Goal: Ask a question

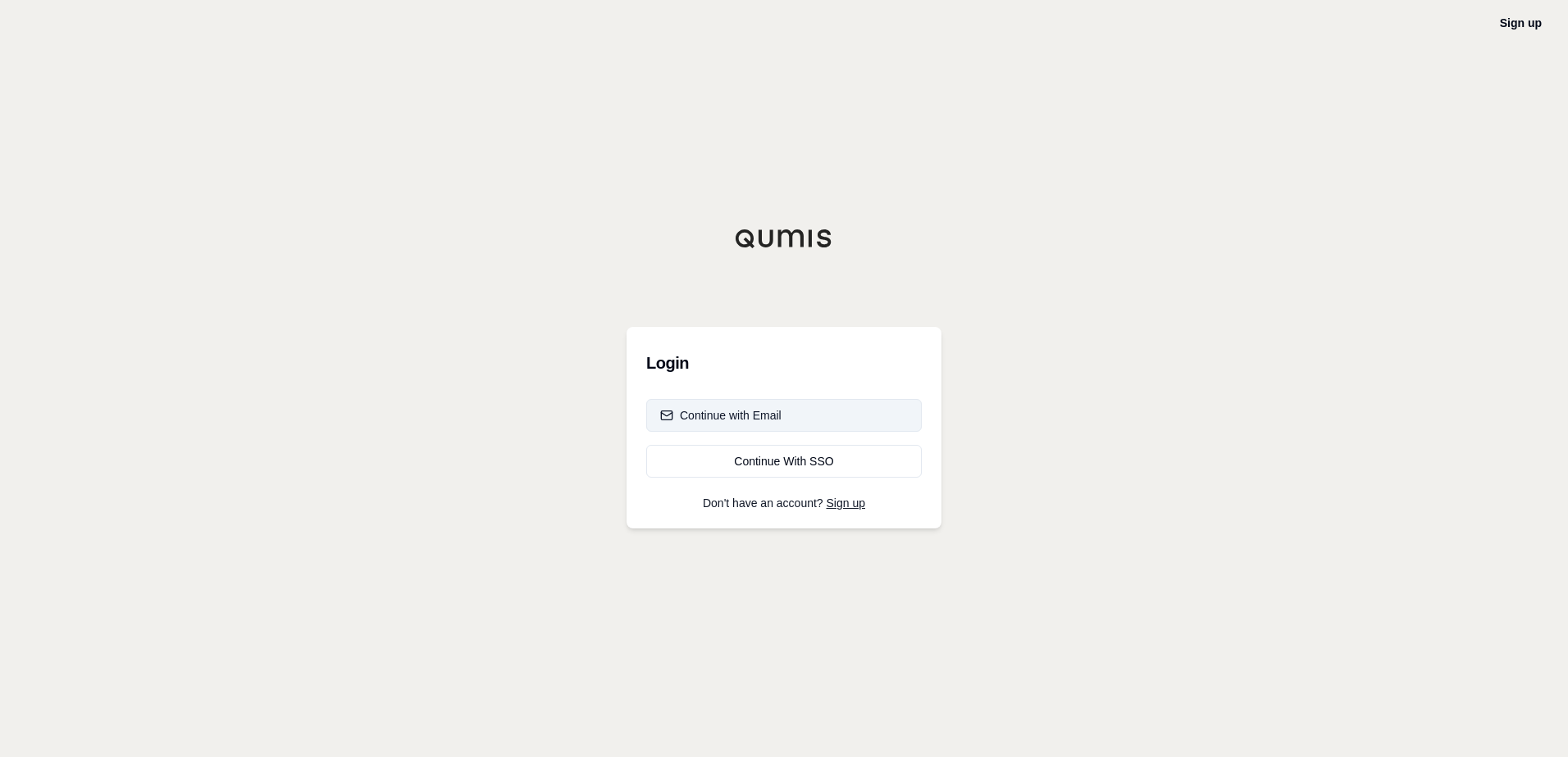
click at [771, 404] on button "Continue with Email" at bounding box center [784, 415] width 276 height 33
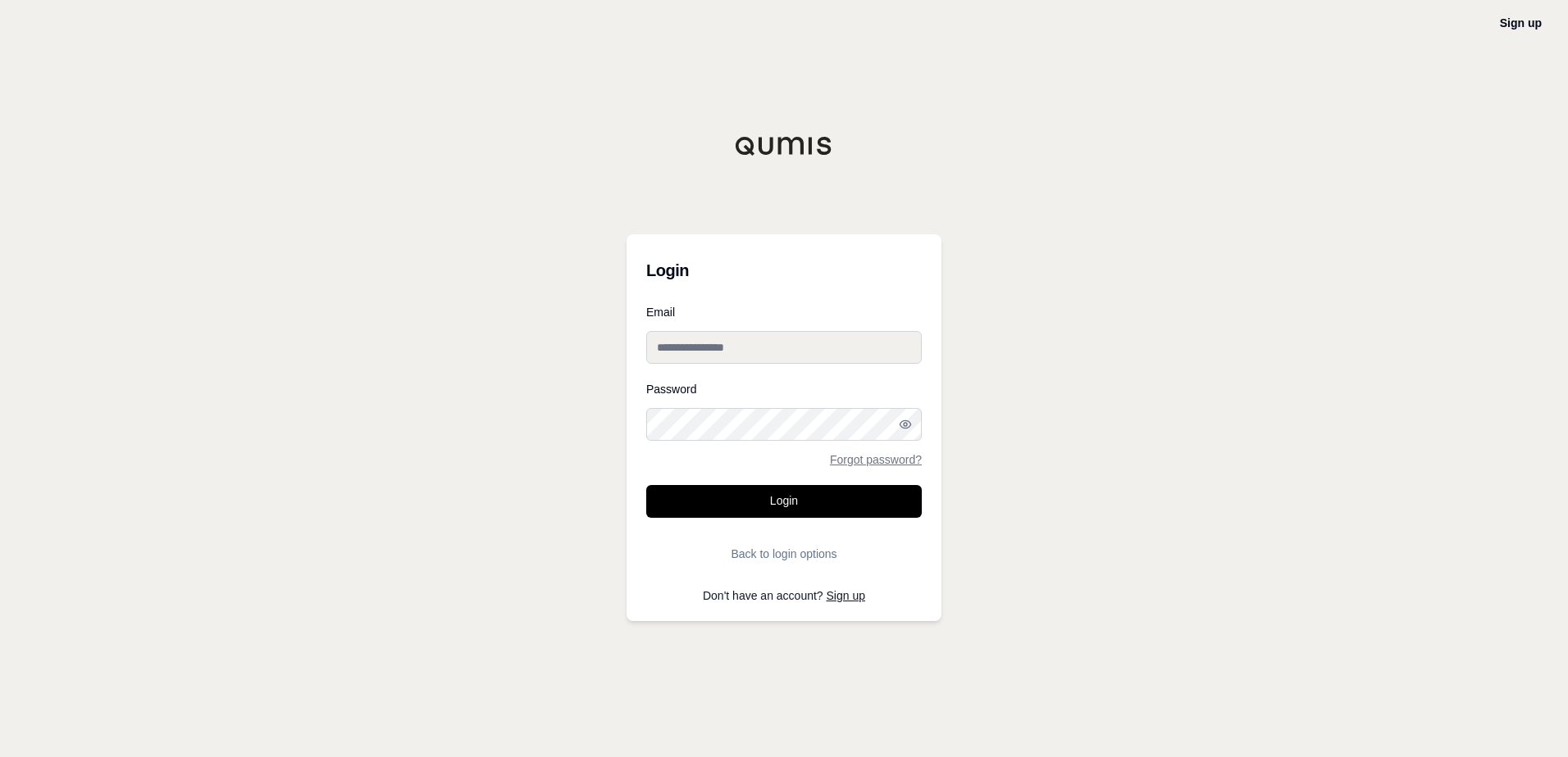
type input "**********"
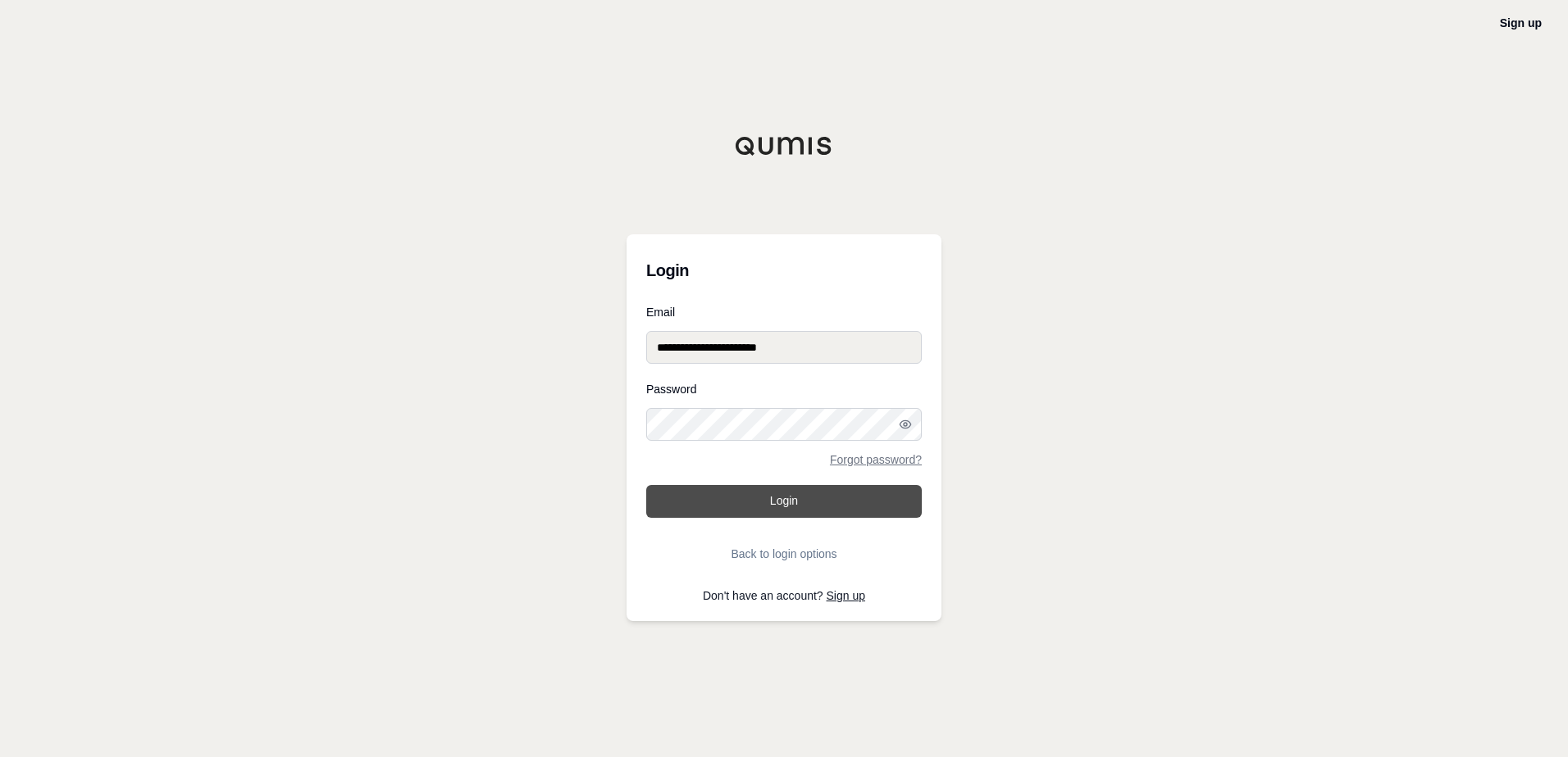
click at [805, 487] on button "Login" at bounding box center [784, 501] width 276 height 33
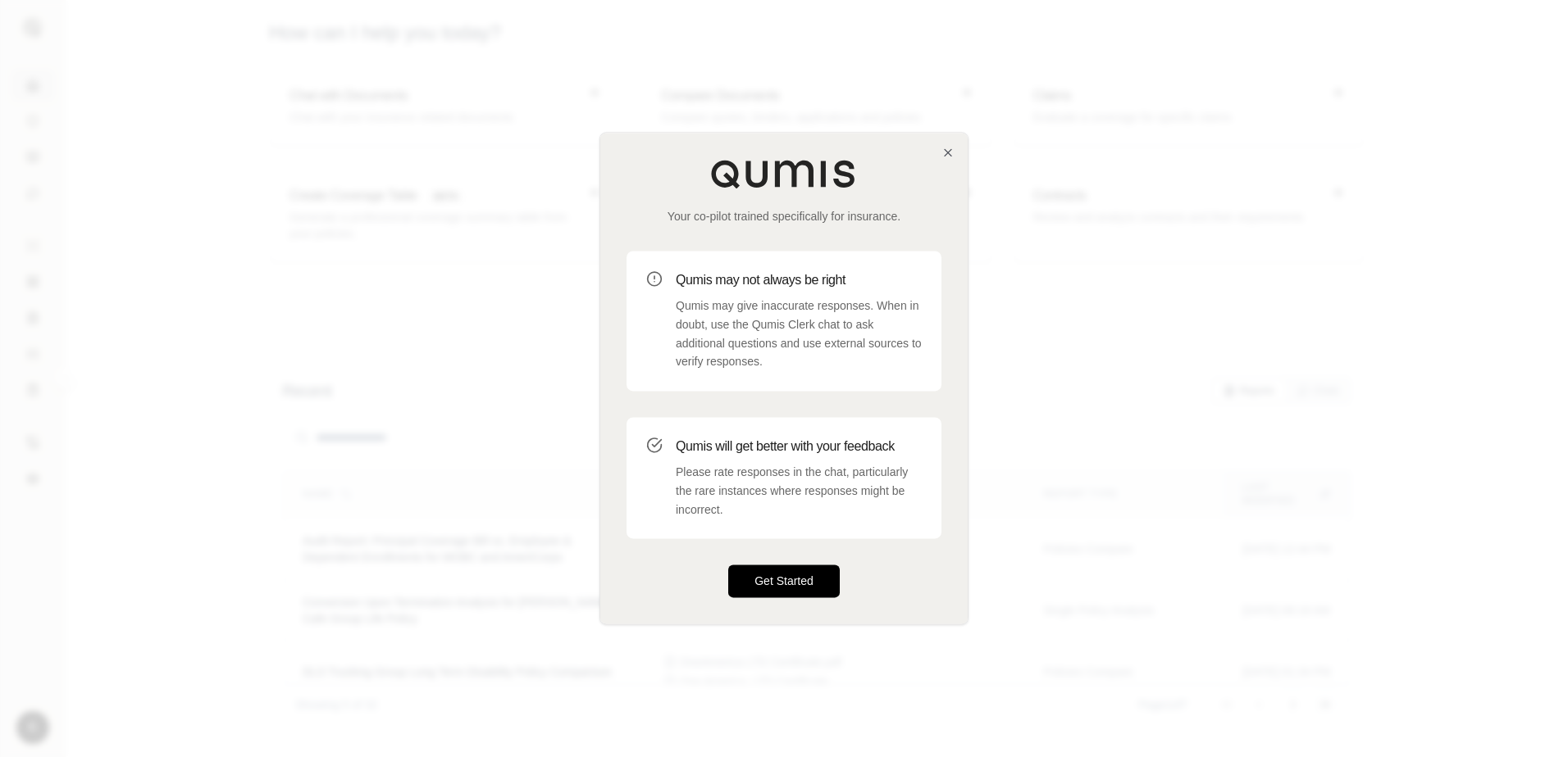
click at [807, 583] on button "Get Started" at bounding box center [784, 582] width 112 height 33
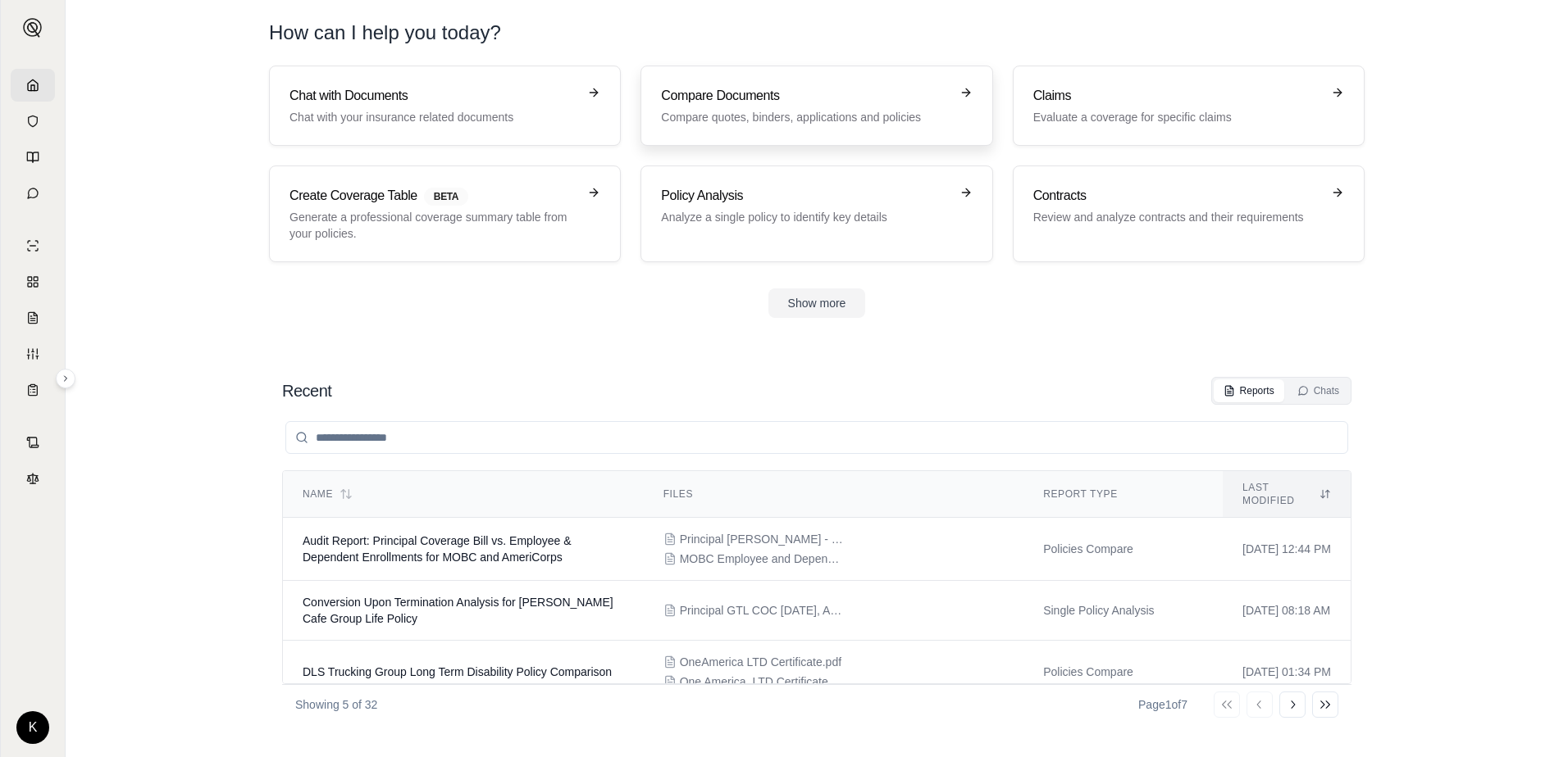
click at [707, 124] on p "Compare quotes, binders, applications and policies" at bounding box center [805, 118] width 288 height 17
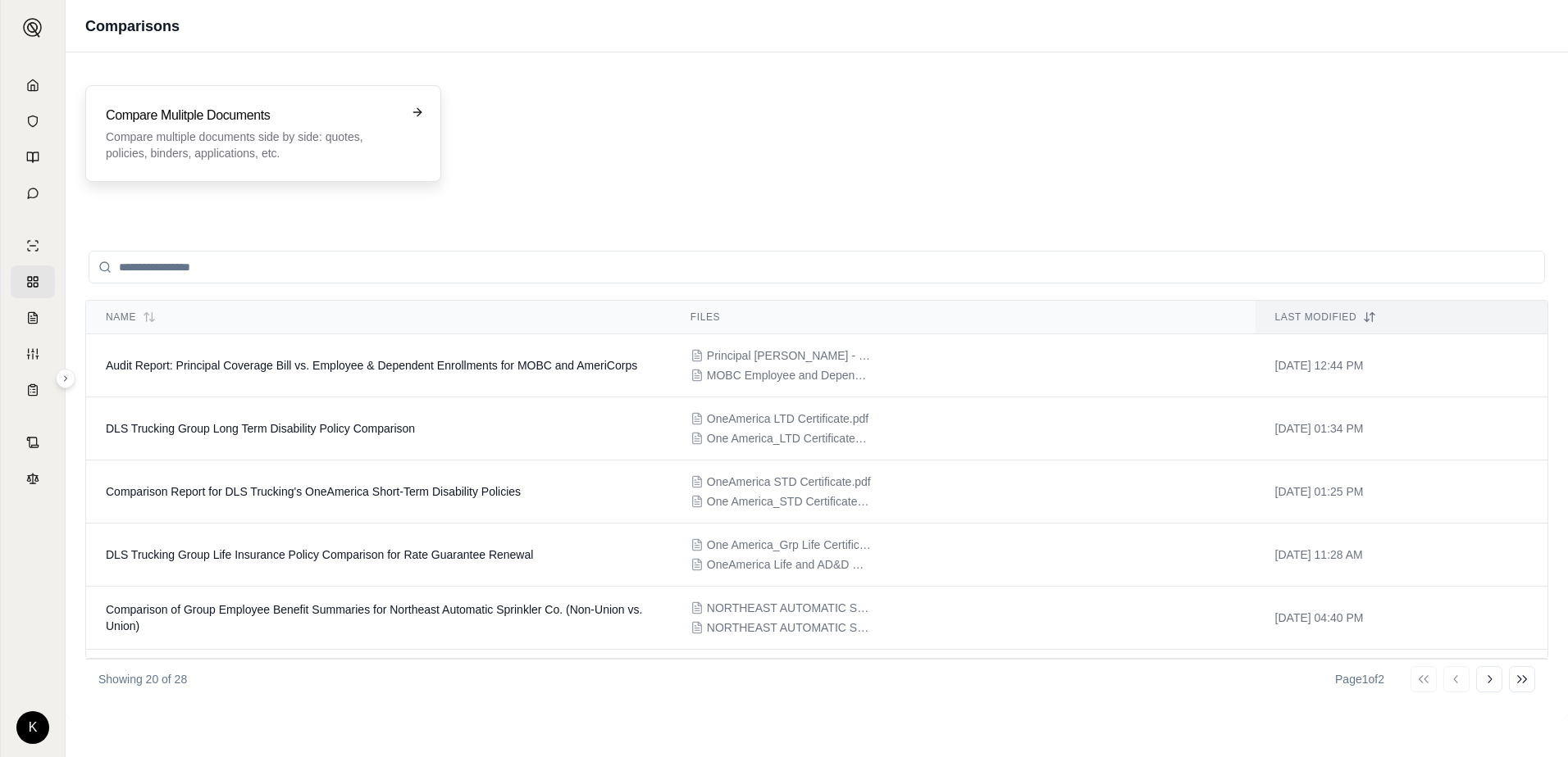
click at [316, 127] on div "Compare Mulitple Documents Compare multiple documents side by side: quotes, pol…" at bounding box center [252, 134] width 292 height 56
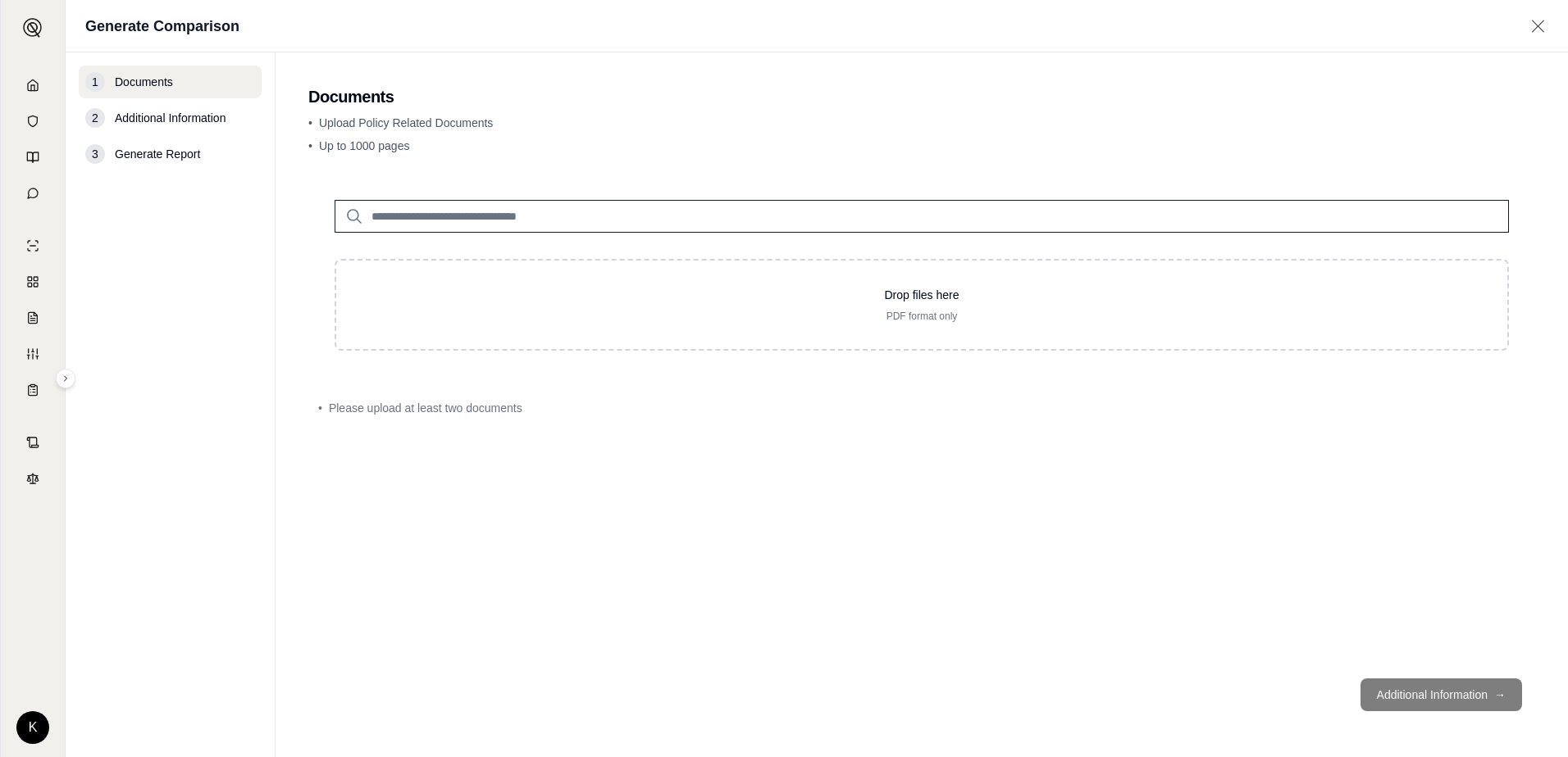
click at [488, 482] on div "Drop files here PDF format only • Please upload at least two documents" at bounding box center [921, 419] width 1227 height 492
drag, startPoint x: 1251, startPoint y: 140, endPoint x: 1235, endPoint y: 132, distance: 17.9
click at [1251, 140] on p "• Up to 1000 pages" at bounding box center [921, 146] width 1227 height 17
drag, startPoint x: 1158, startPoint y: 489, endPoint x: 1157, endPoint y: 481, distance: 8.1
click at [1158, 489] on div "Drop files here PDF format only • Please upload at least two documents" at bounding box center [921, 419] width 1227 height 492
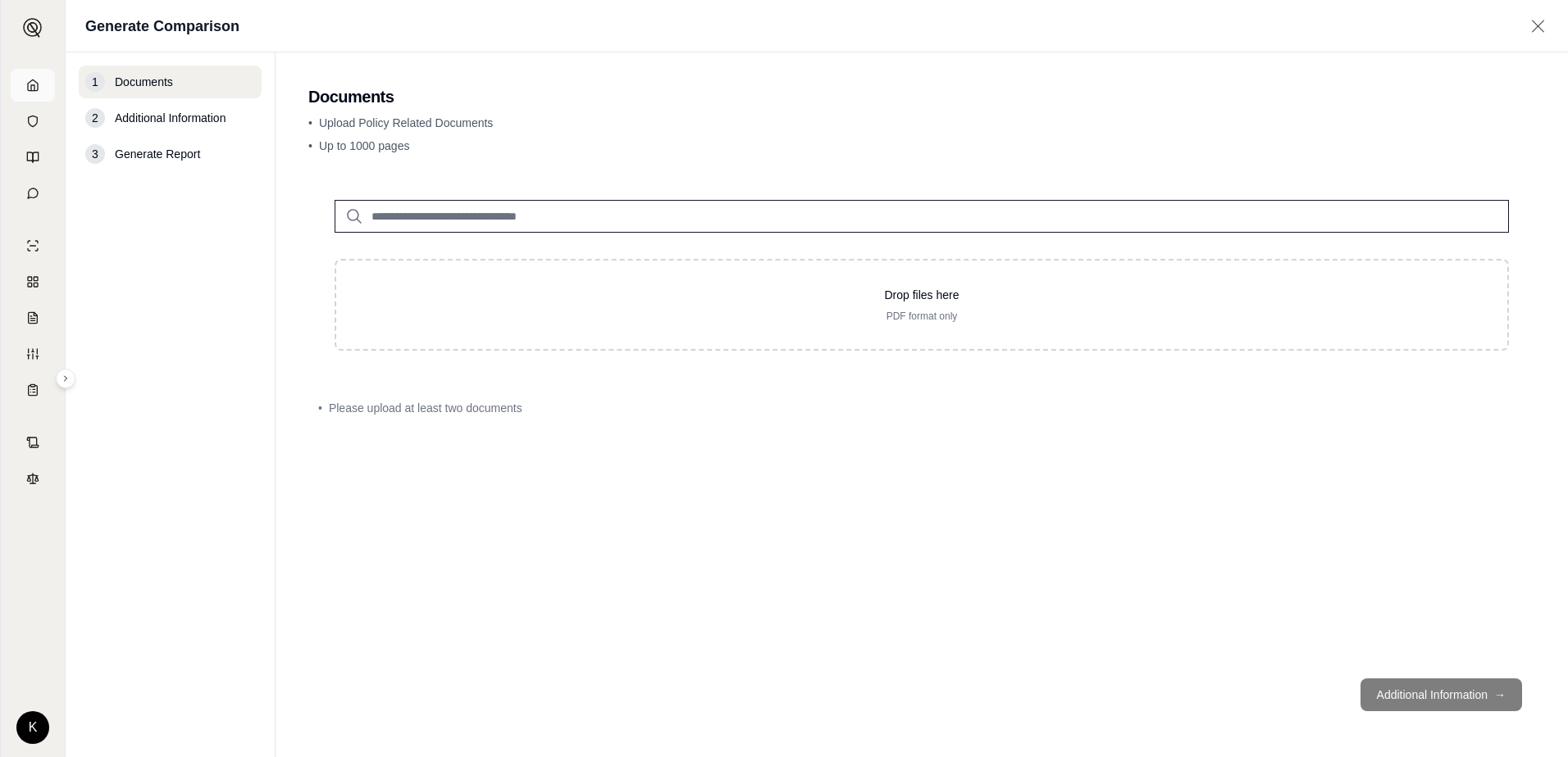
click at [25, 92] on link at bounding box center [33, 84] width 44 height 33
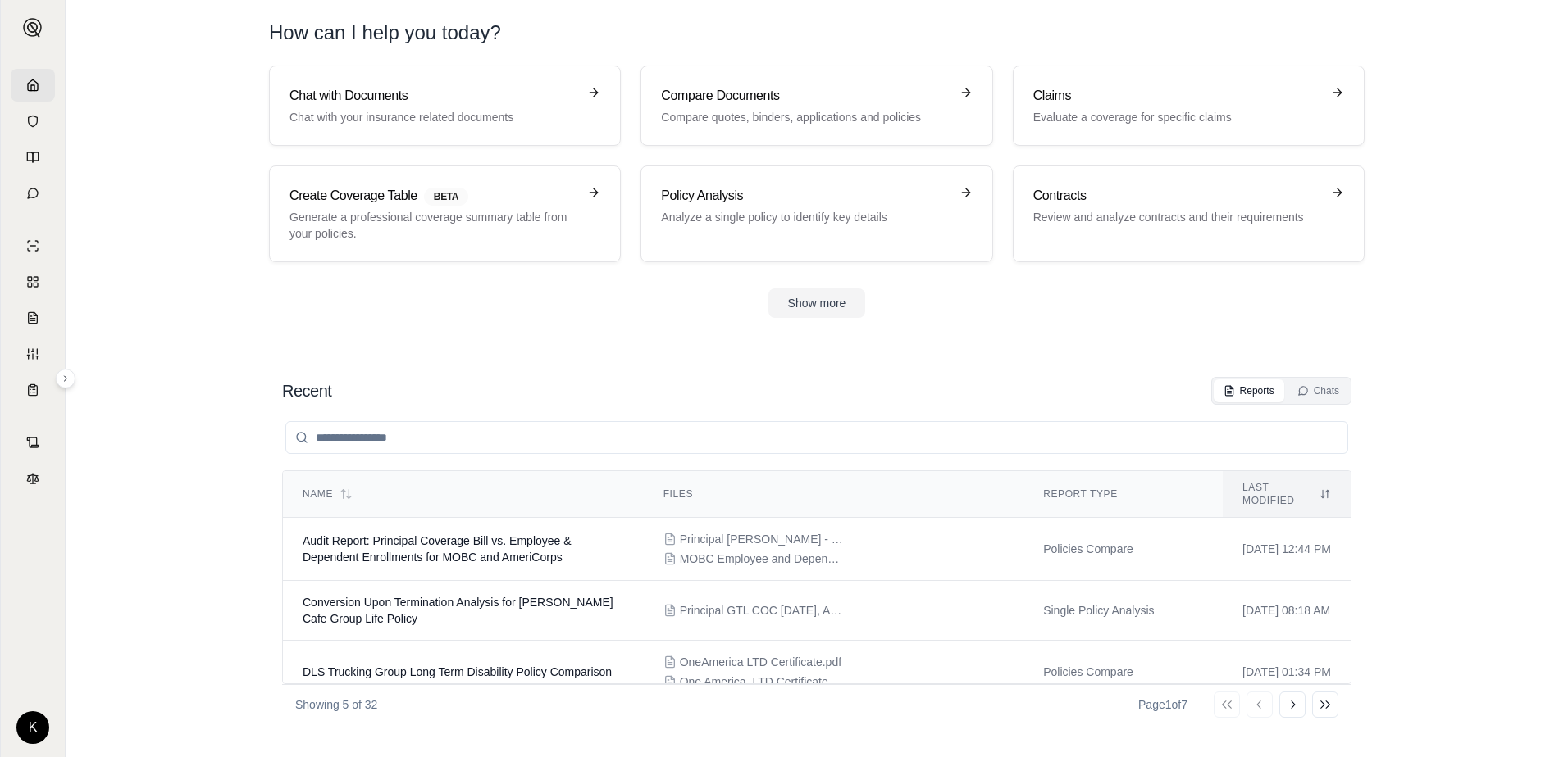
click at [1411, 601] on section "Recent Reports Chats Name Files Report Type Last modified Audit Report: Princip…" at bounding box center [816, 550] width 1489 height 413
click at [694, 315] on div "Show more" at bounding box center [817, 303] width 1095 height 29
click at [331, 99] on h3 "Chat with Documents" at bounding box center [433, 96] width 288 height 20
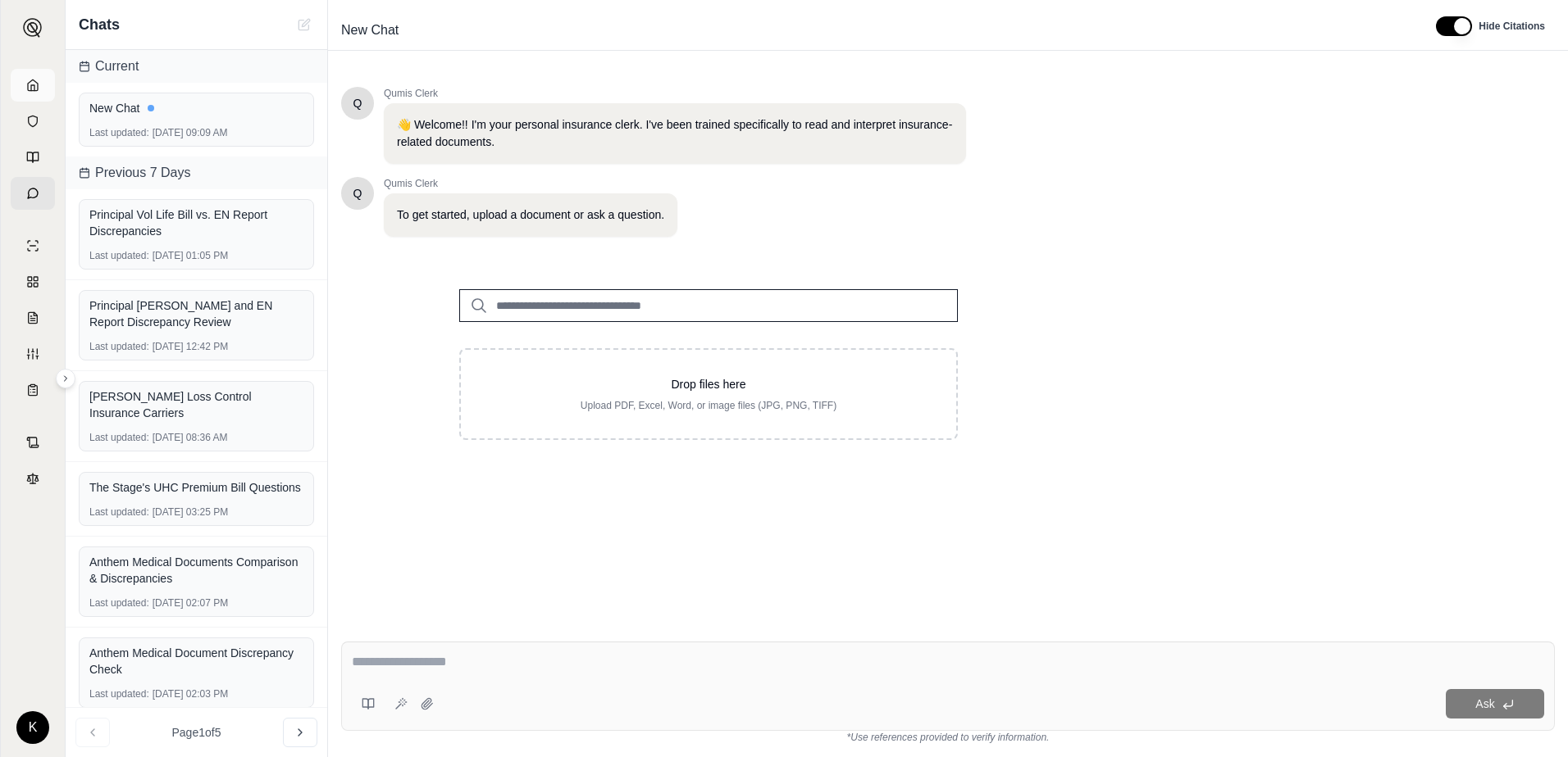
click at [36, 76] on link at bounding box center [33, 84] width 44 height 33
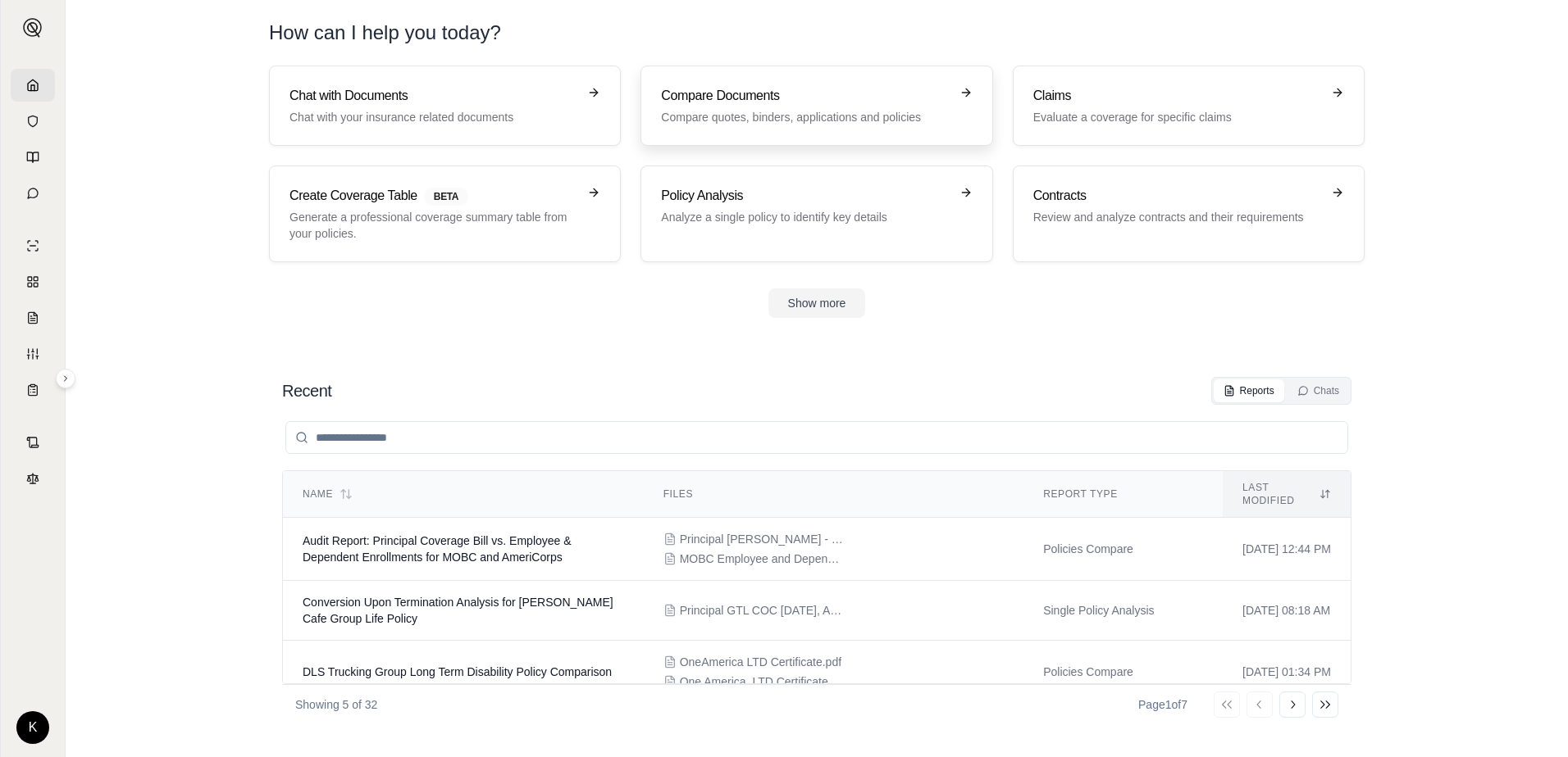
click at [723, 109] on p "Compare quotes, binders, applications and policies" at bounding box center [805, 118] width 288 height 17
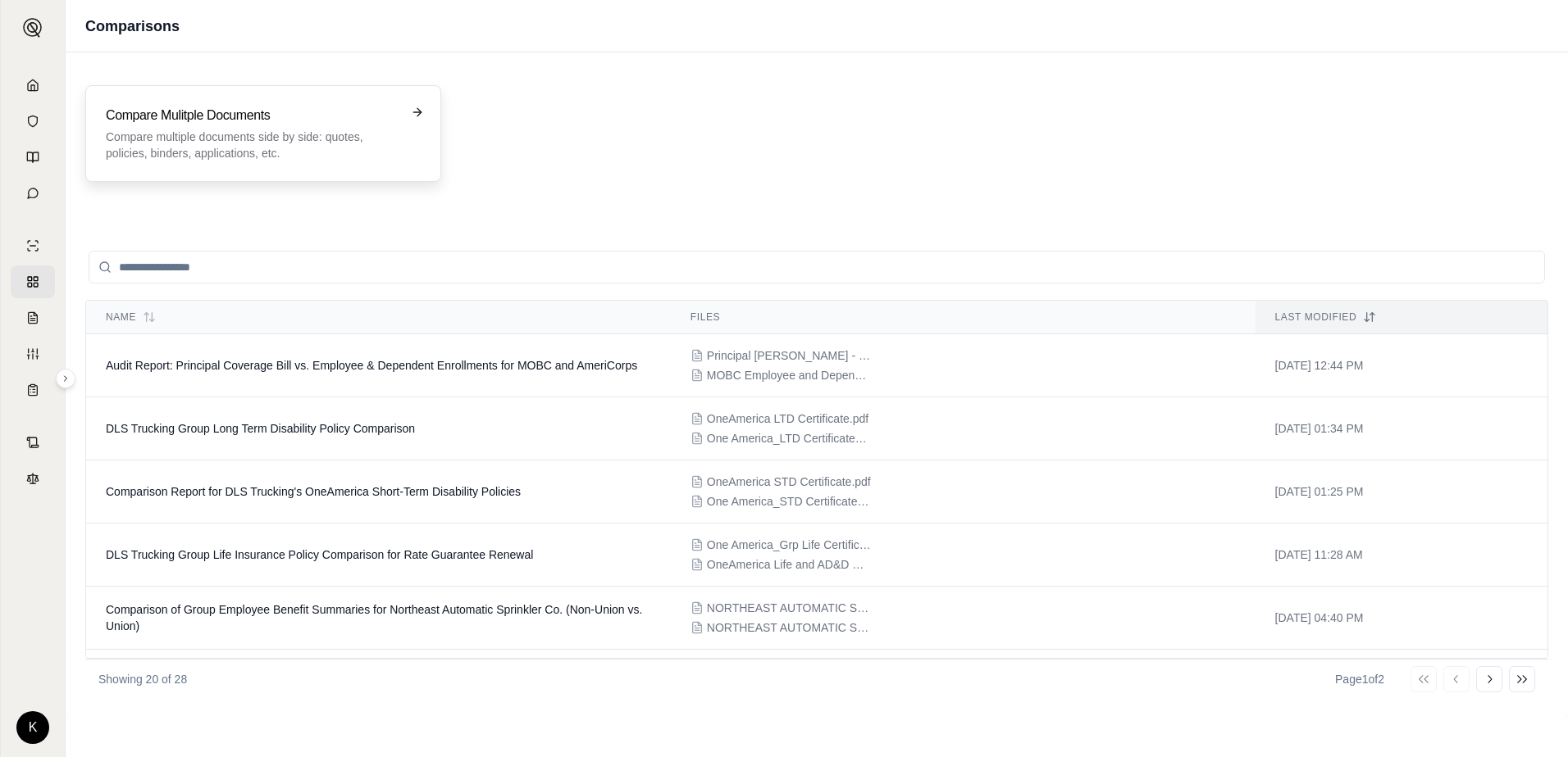
click at [308, 118] on h3 "Compare Mulitple Documents" at bounding box center [252, 116] width 292 height 20
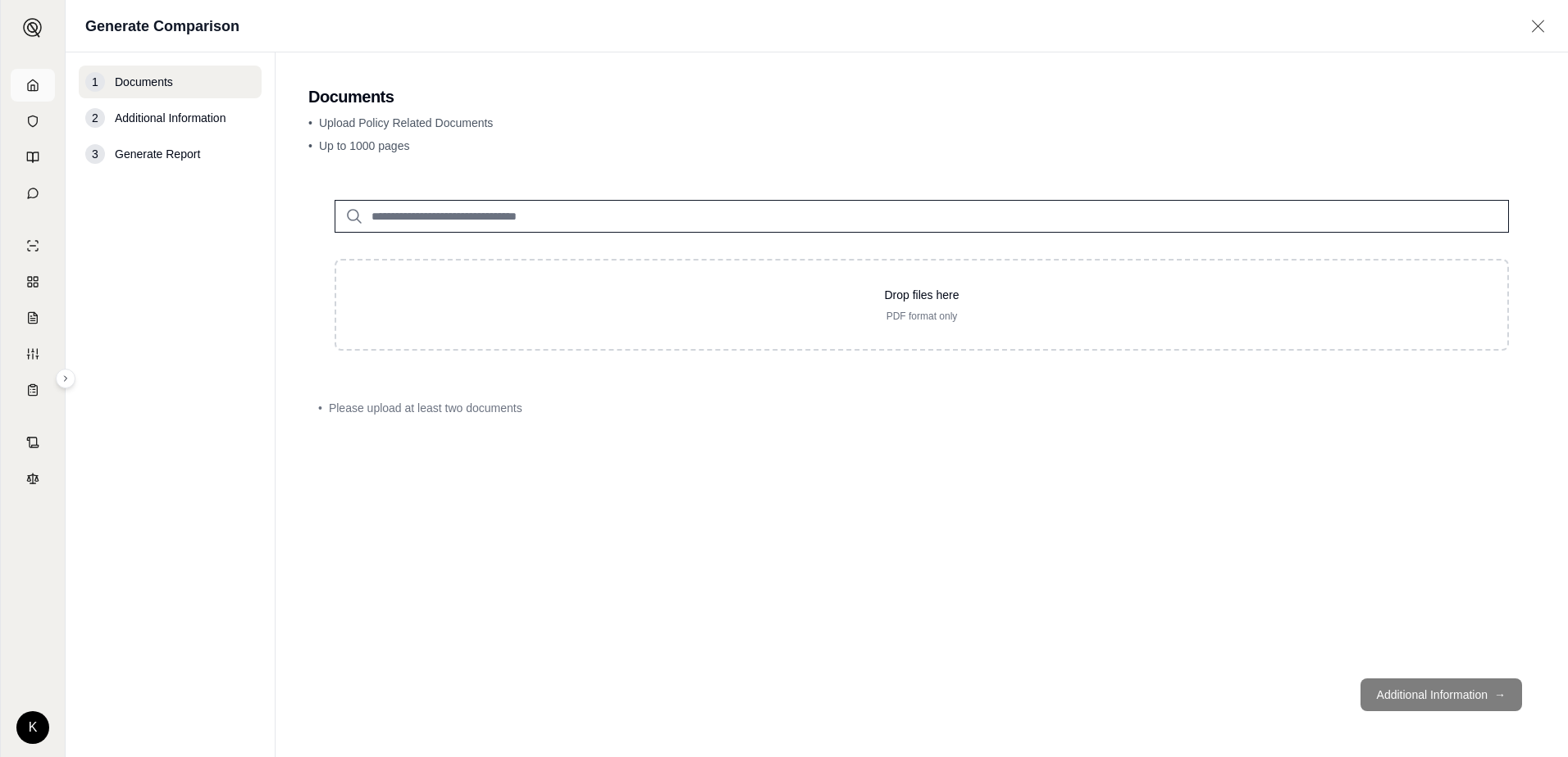
click at [23, 89] on link at bounding box center [33, 84] width 44 height 33
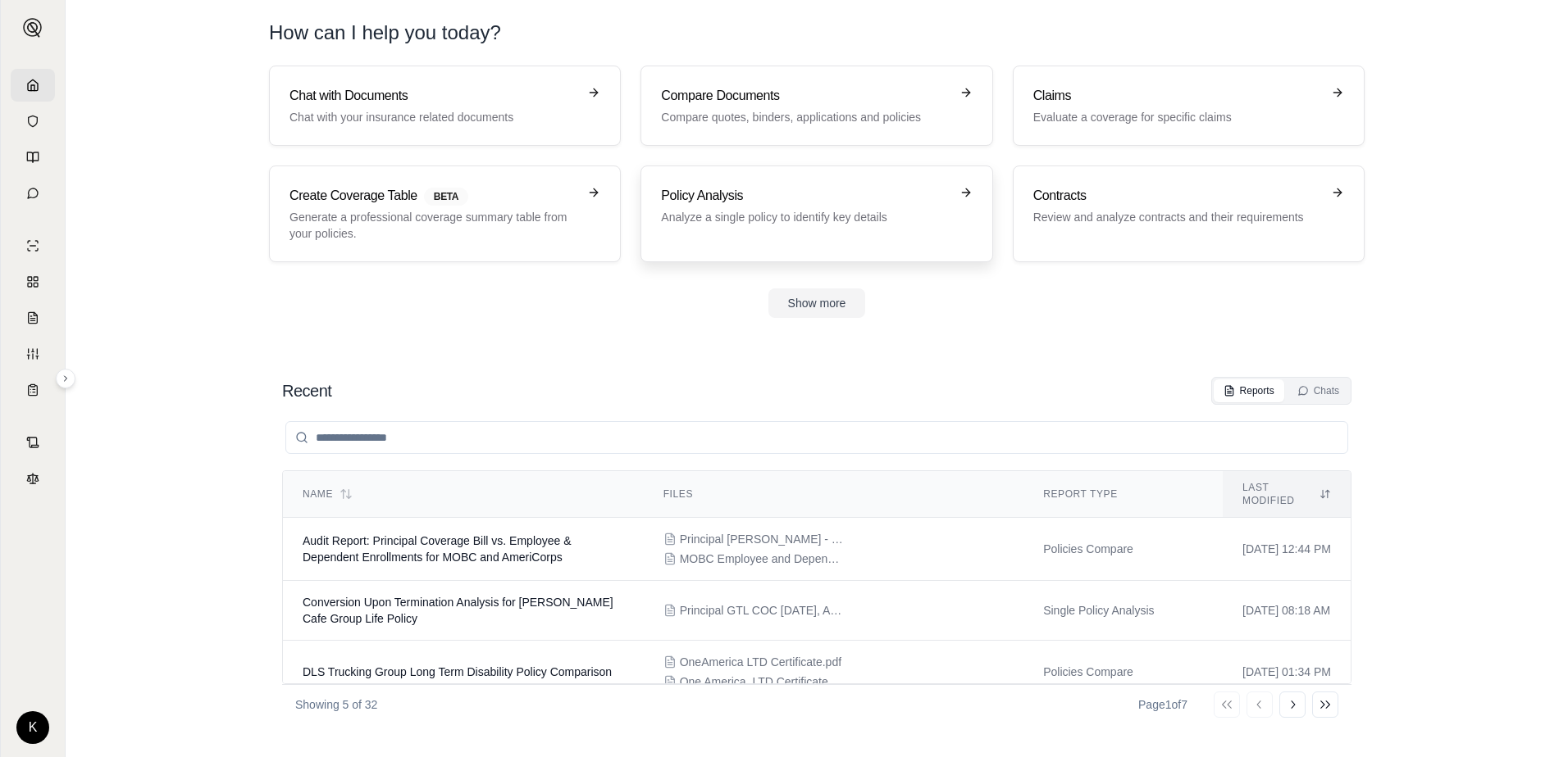
click at [797, 232] on div "Policy Analysis Analyze a single policy to identify key details" at bounding box center [817, 214] width 311 height 56
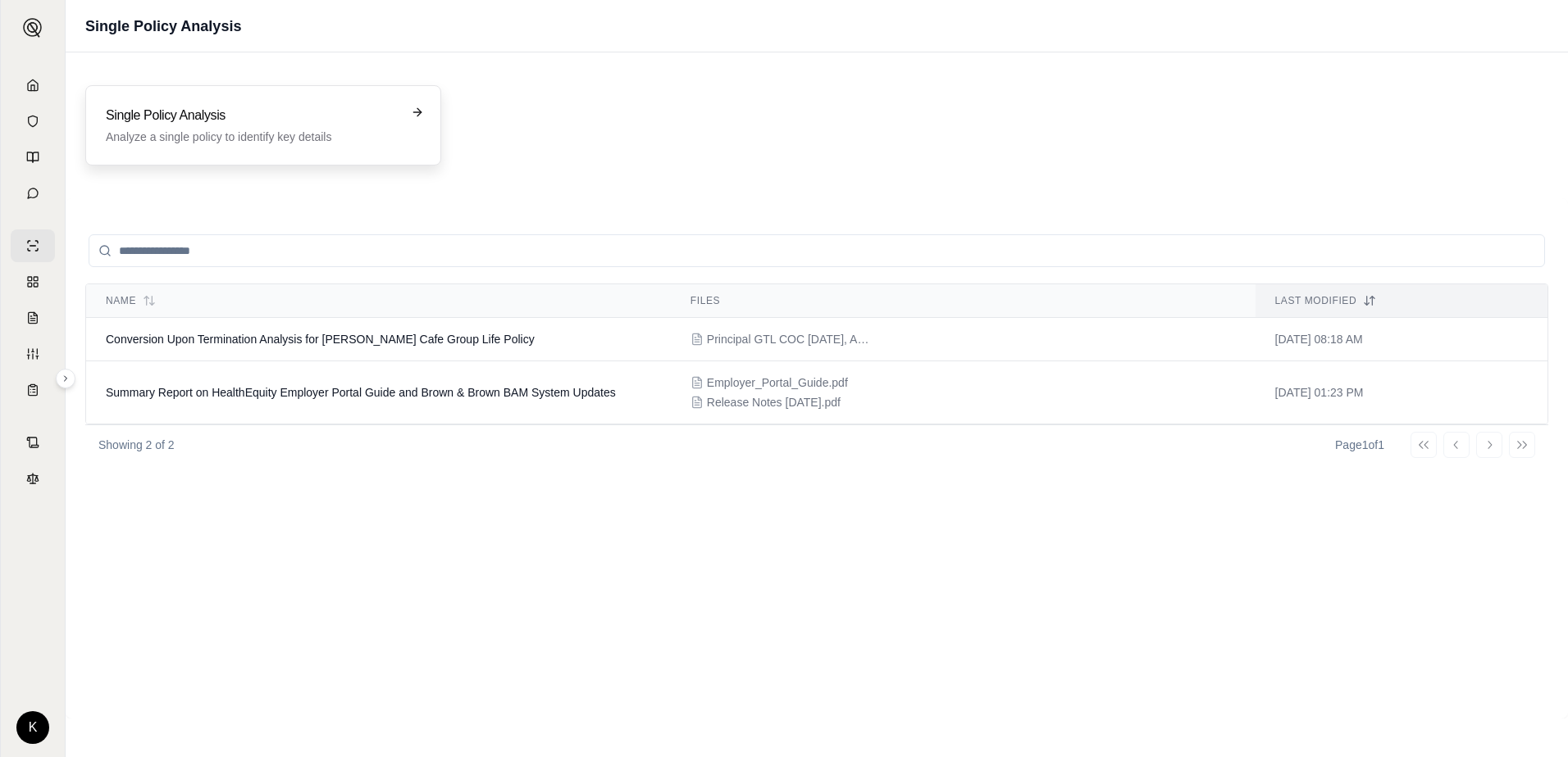
click at [388, 140] on p "Analyze a single policy to identify key details" at bounding box center [252, 137] width 292 height 17
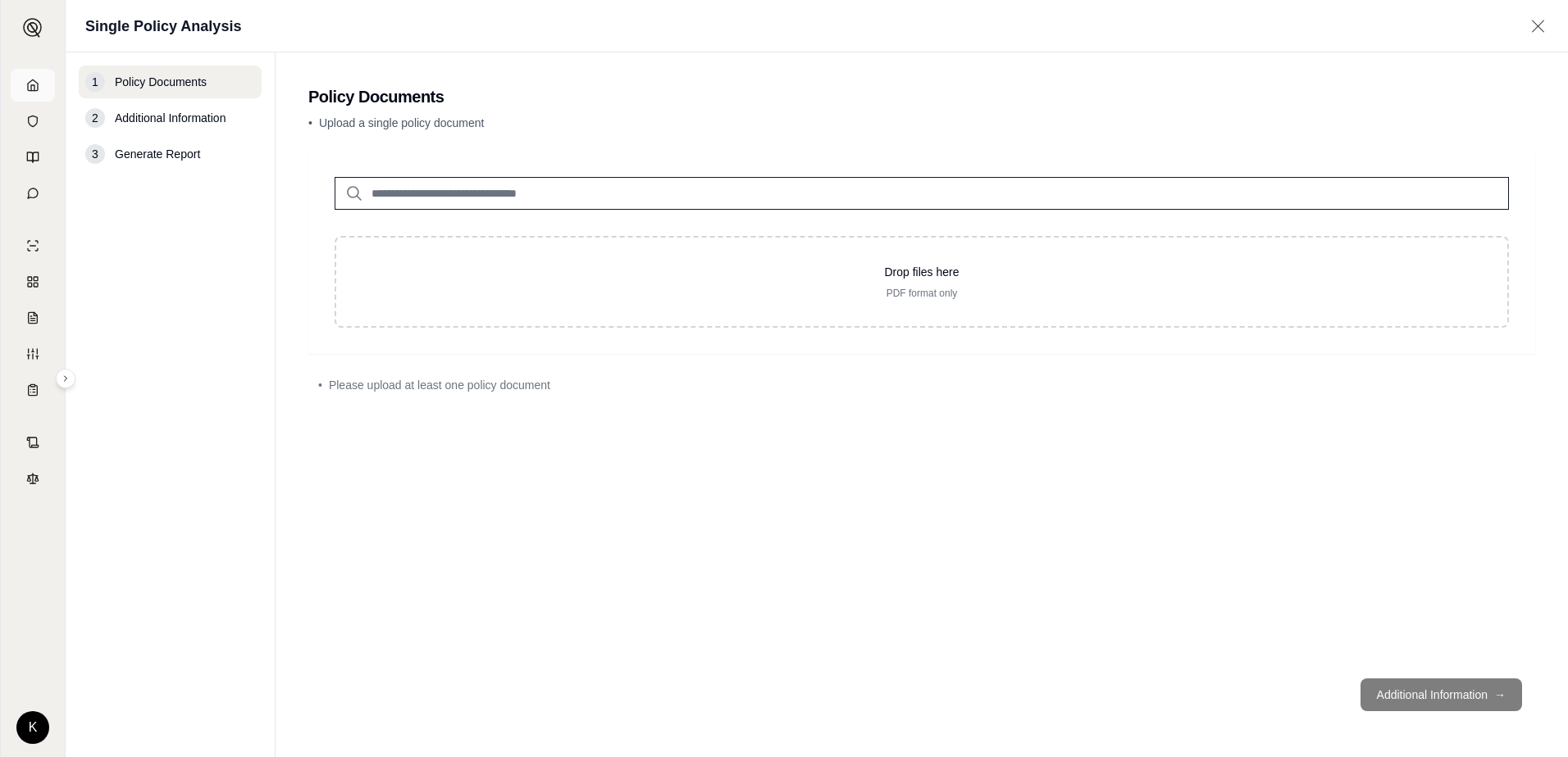
click at [23, 96] on link at bounding box center [33, 84] width 44 height 33
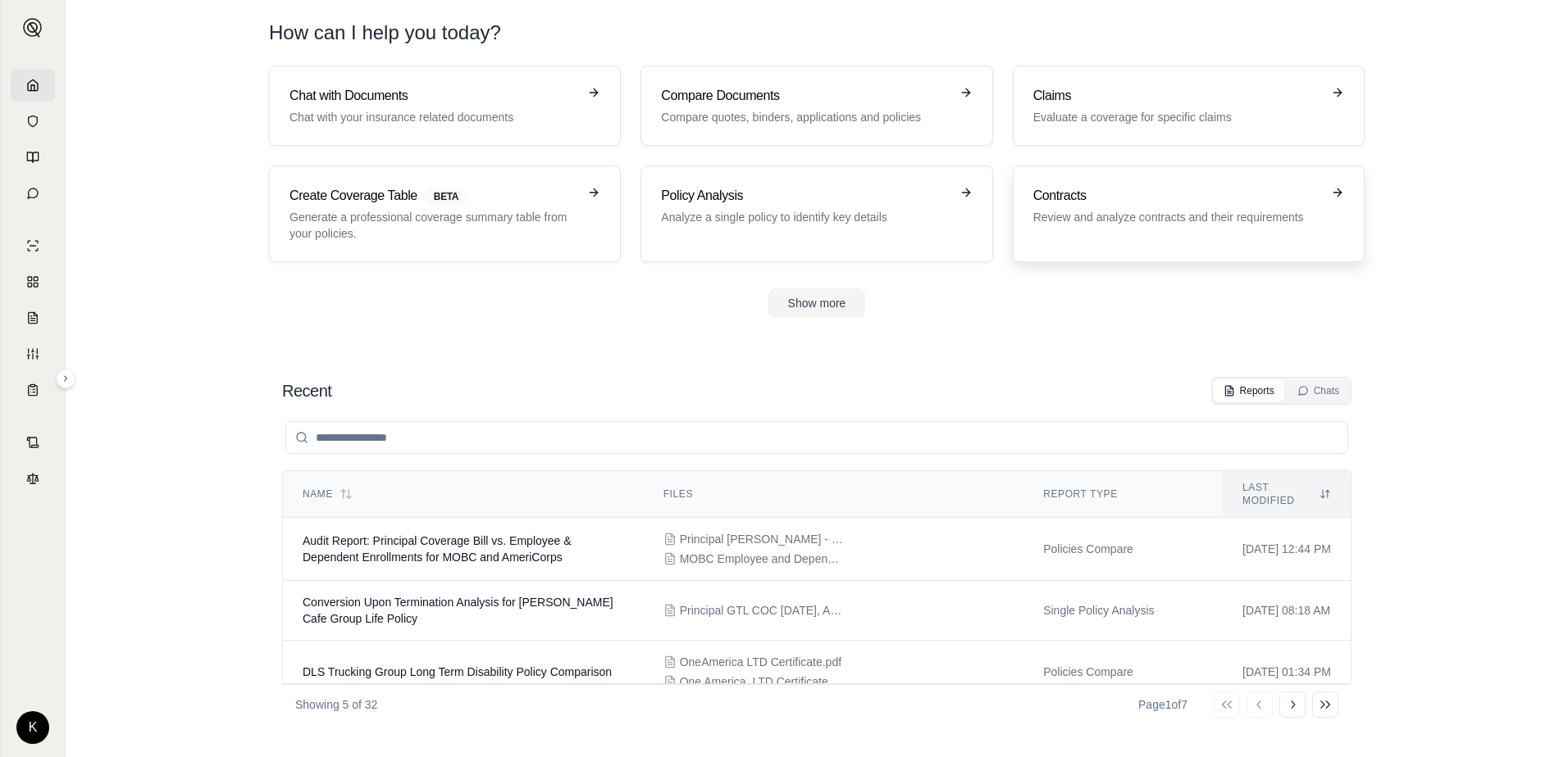
click at [1089, 229] on div "Contracts Review and analyze contracts and their requirements" at bounding box center [1188, 214] width 311 height 56
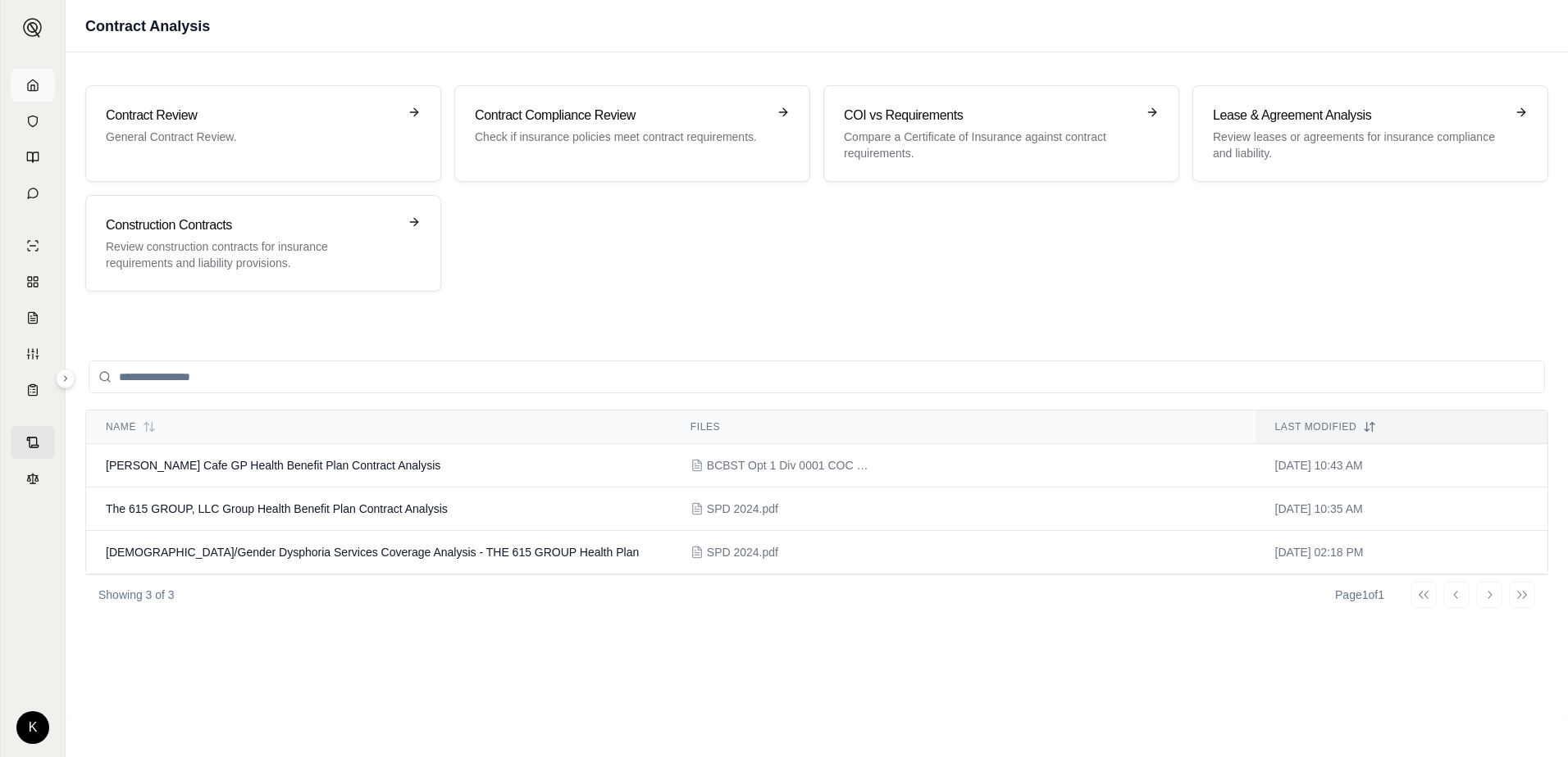
click at [25, 95] on link at bounding box center [33, 84] width 44 height 33
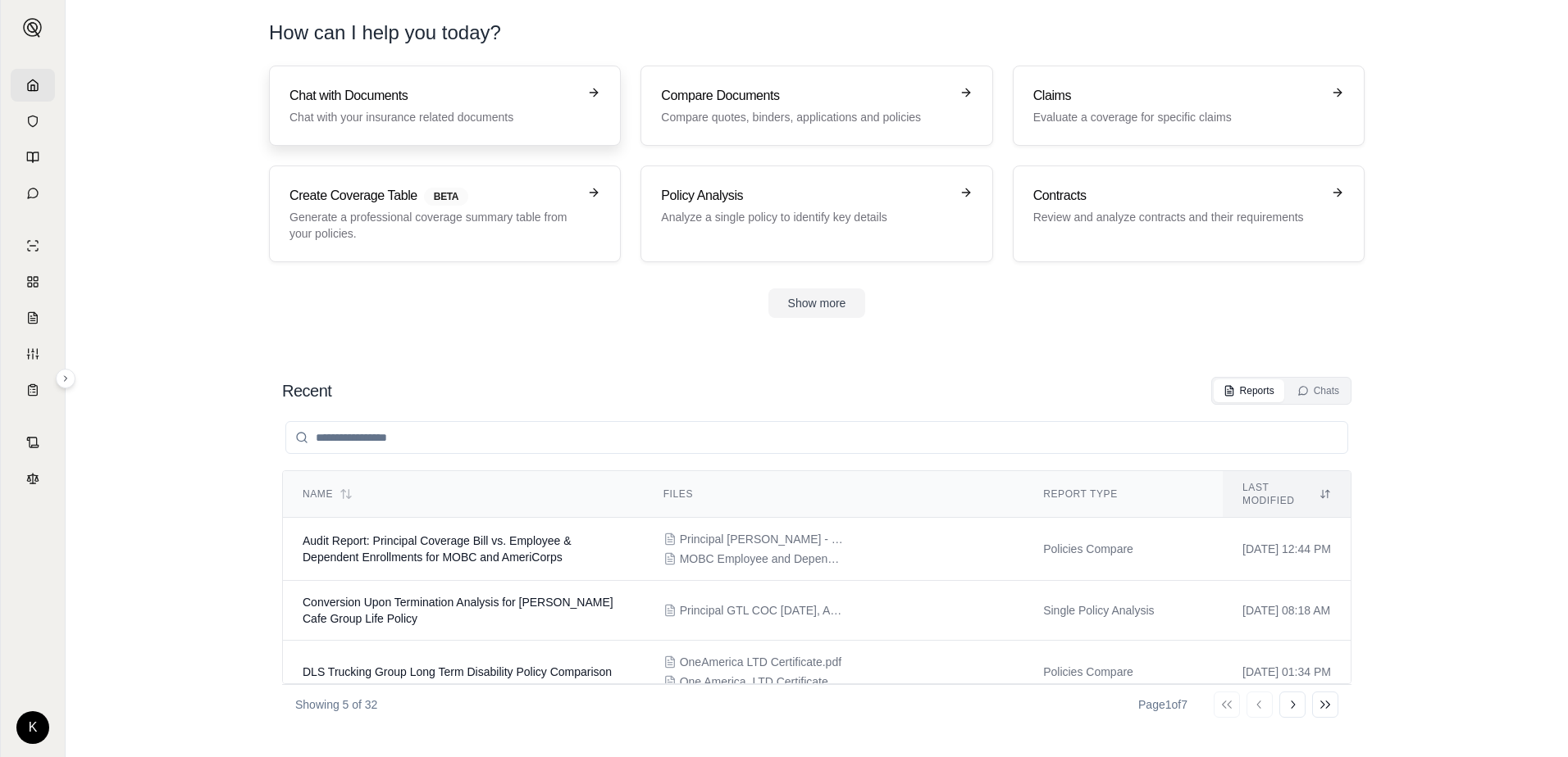
click at [386, 98] on h3 "Chat with Documents" at bounding box center [433, 96] width 288 height 20
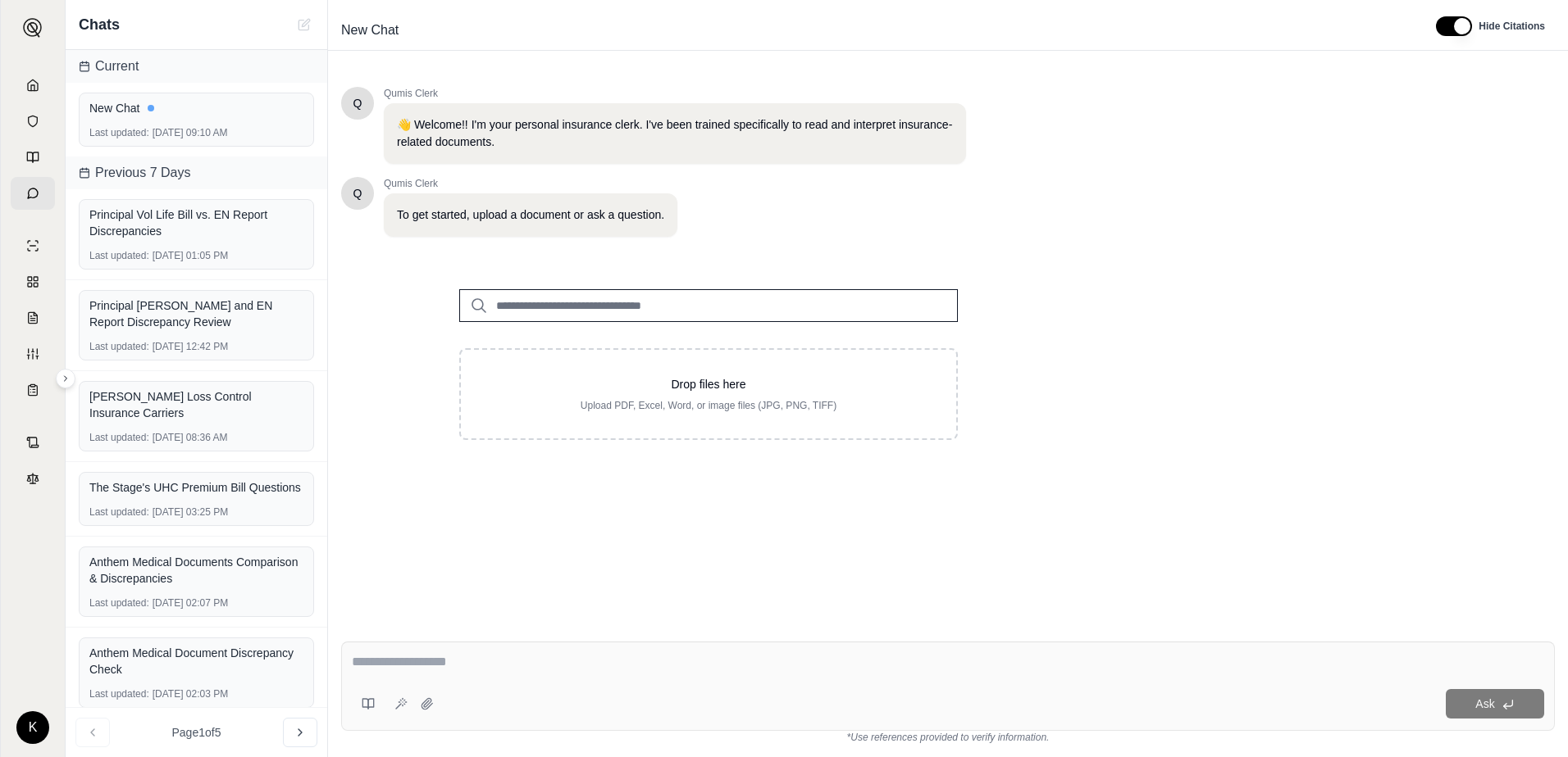
click at [1055, 477] on div "Q Qumis Clerk 👋 Welcome!! I'm your personal insurance clerk. I've been trained …" at bounding box center [948, 344] width 1213 height 542
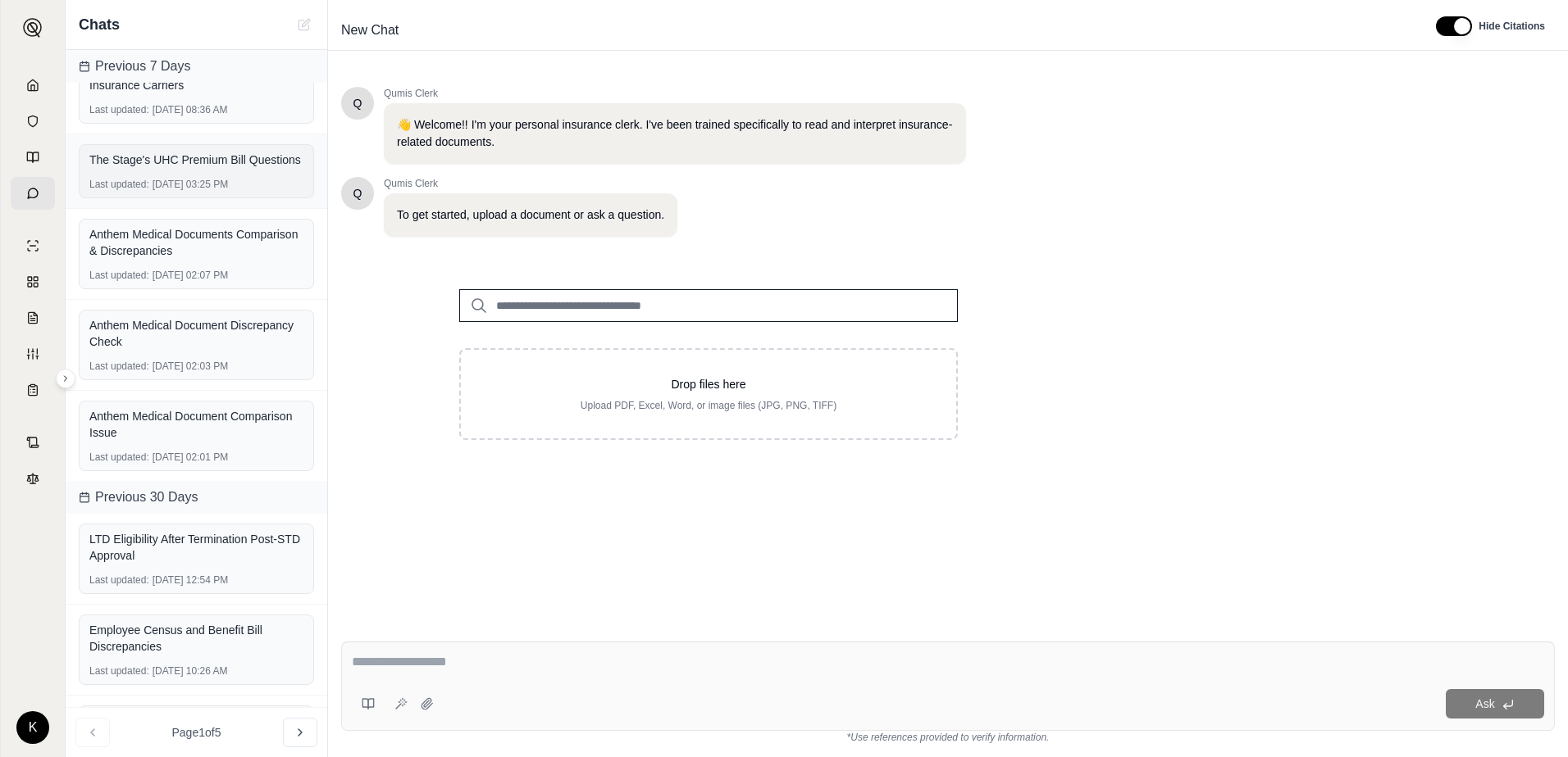
scroll to position [390, 0]
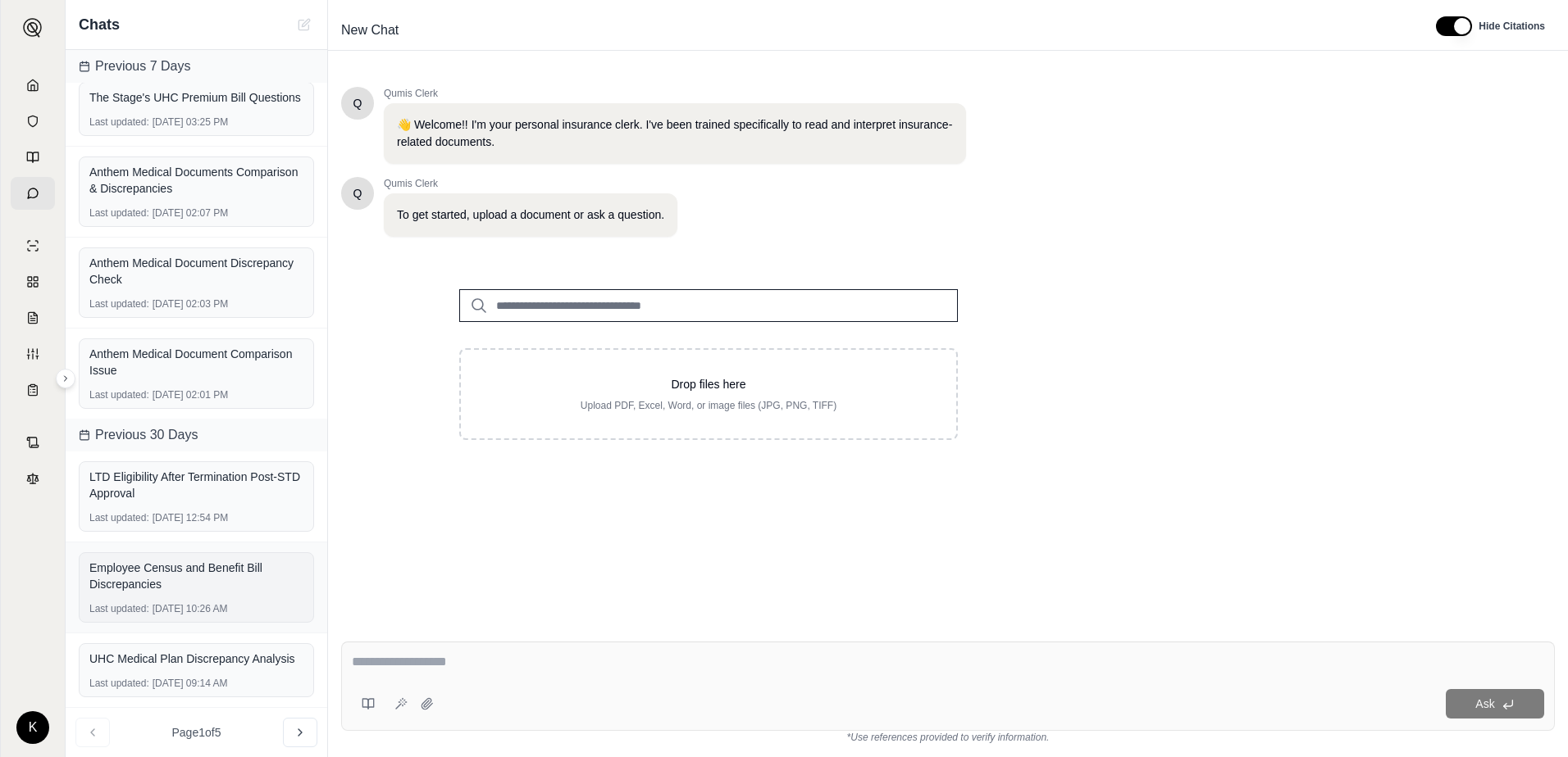
click at [154, 584] on div "Employee Census and Benefit Bill Discrepancies" at bounding box center [196, 576] width 214 height 33
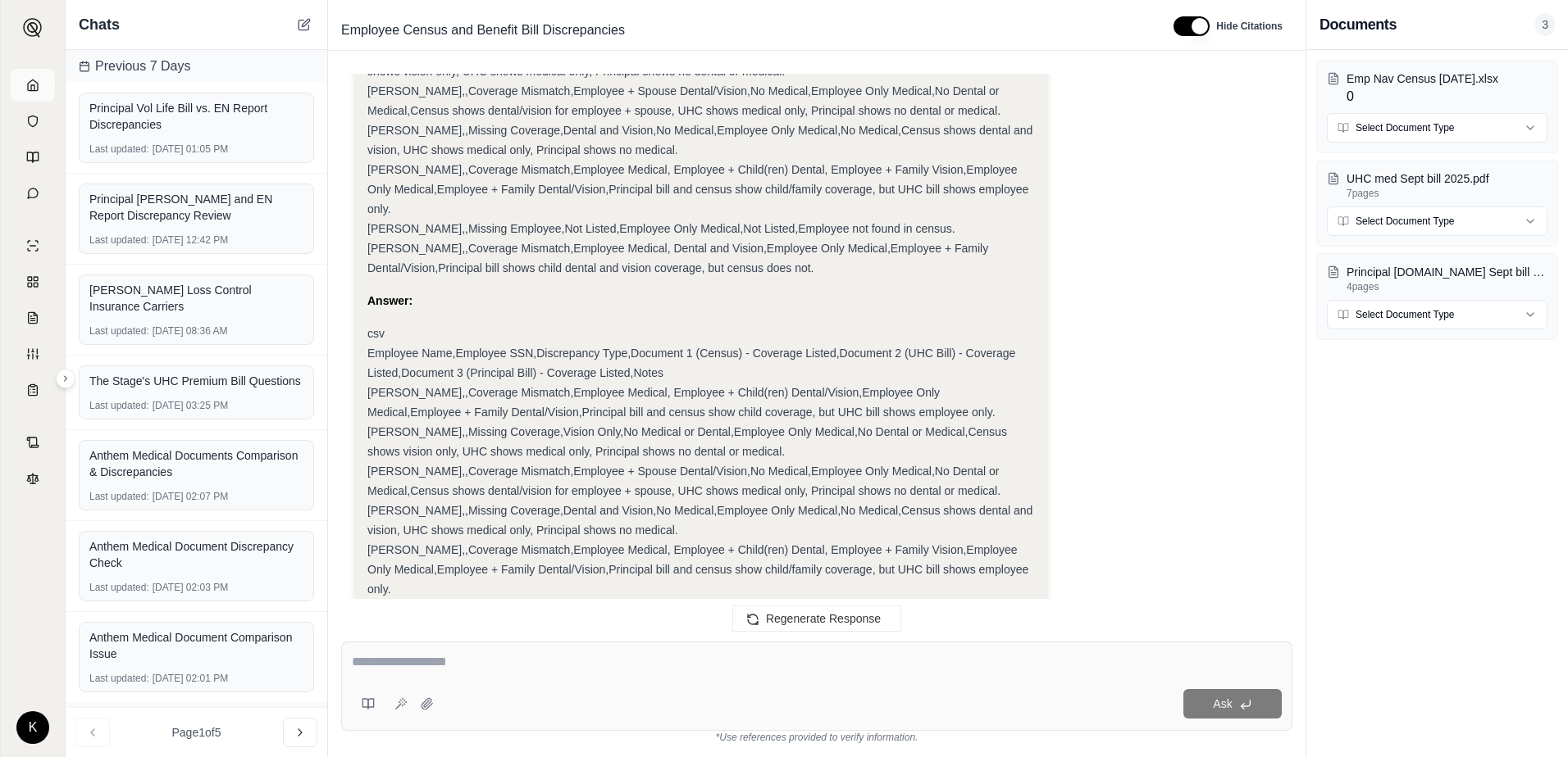
click at [39, 84] on link at bounding box center [33, 84] width 44 height 33
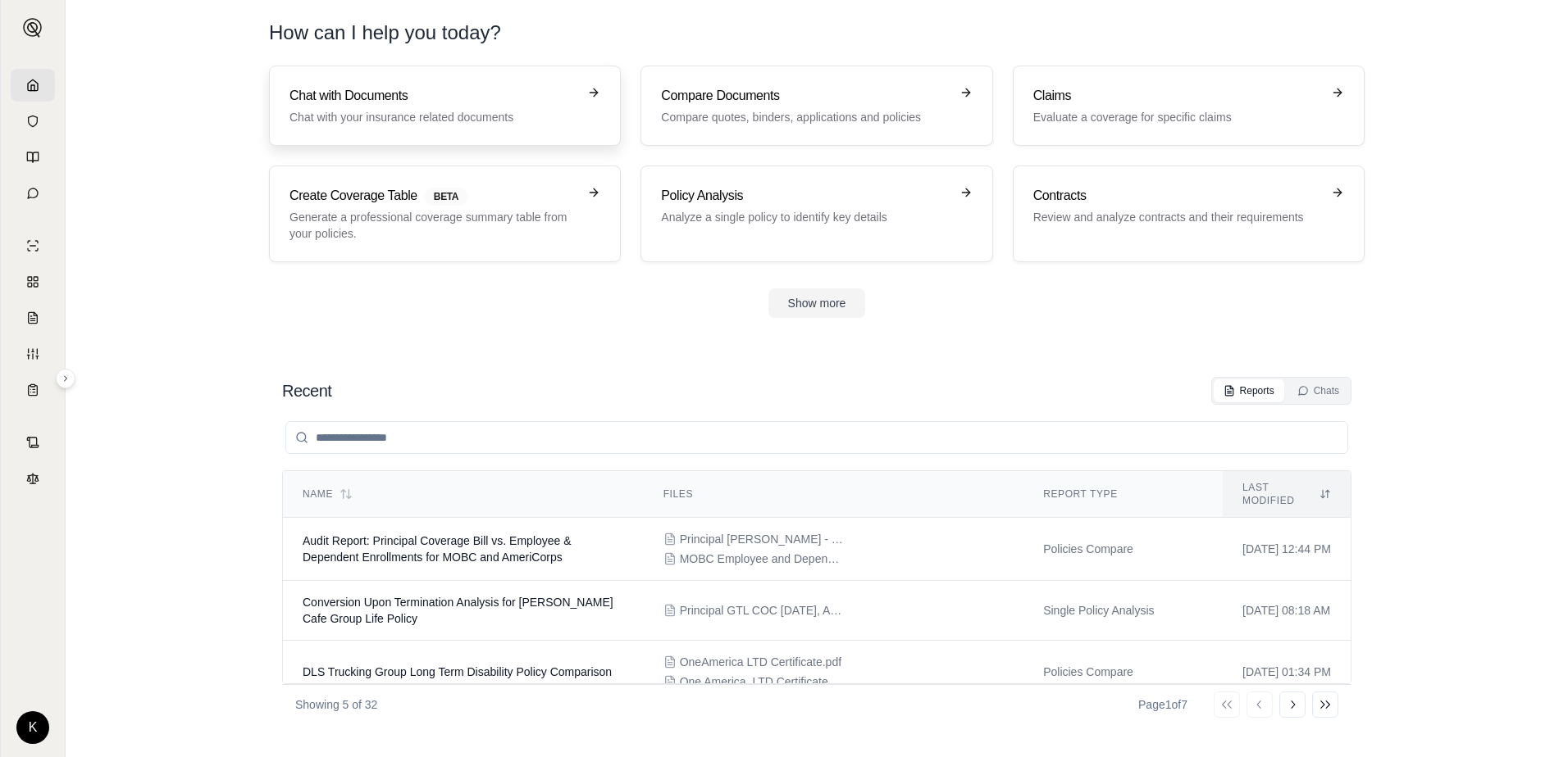
click at [422, 116] on p "Chat with your insurance related documents" at bounding box center [433, 118] width 288 height 17
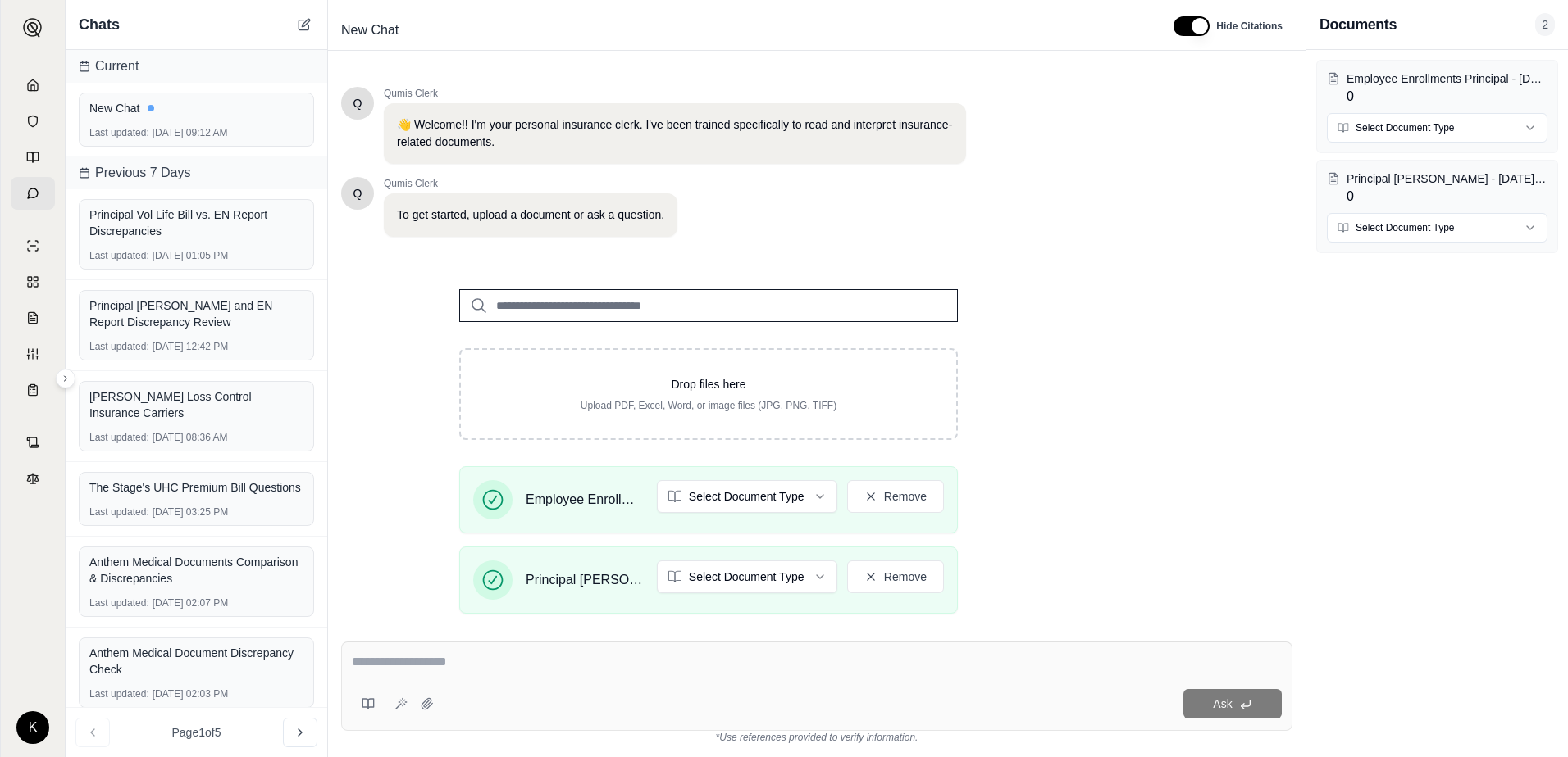
click at [594, 659] on textarea at bounding box center [817, 663] width 930 height 20
type textarea "**********"
click at [1257, 694] on button "Ask" at bounding box center [1232, 704] width 99 height 29
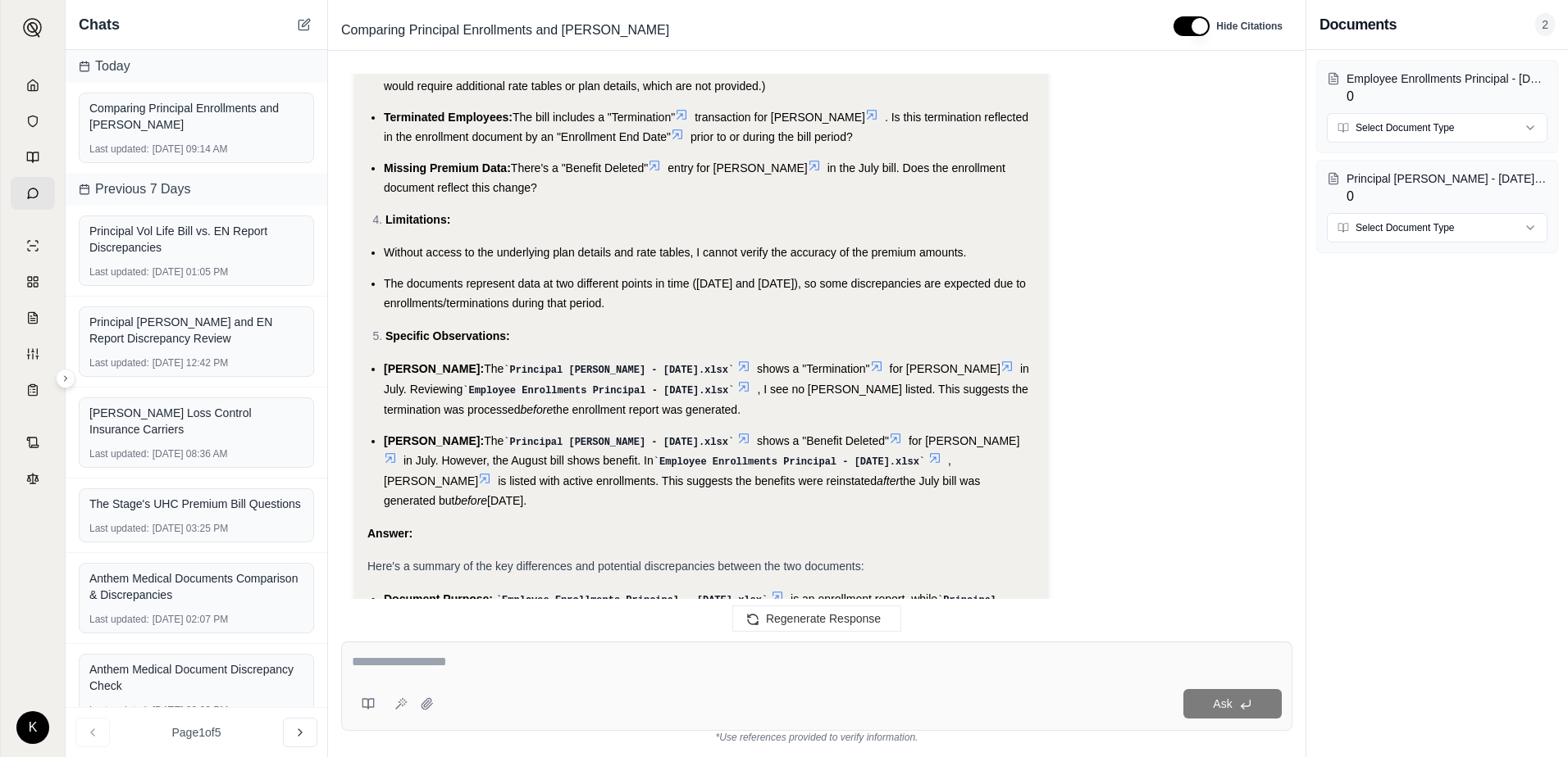
scroll to position [1393, 0]
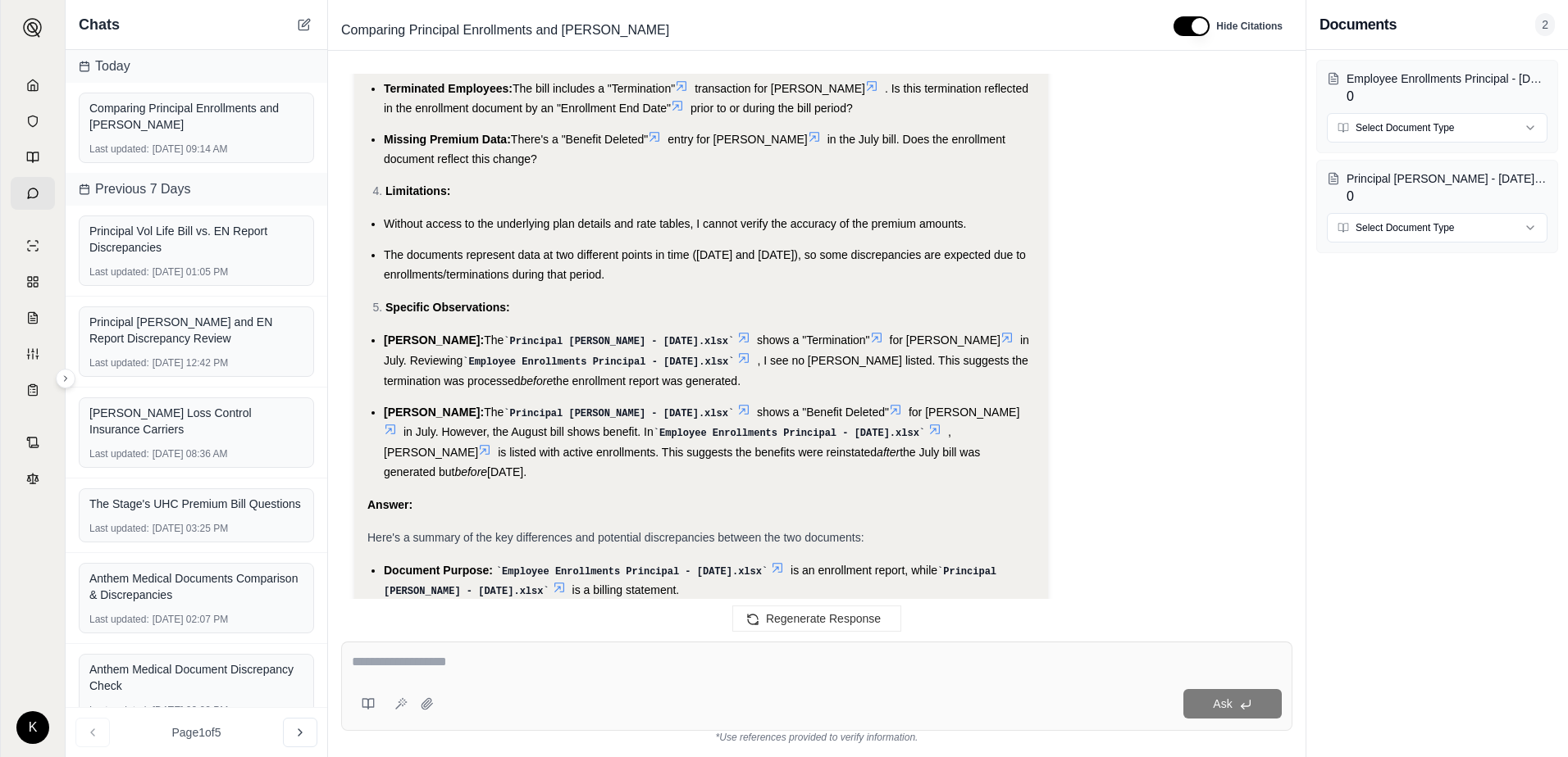
drag, startPoint x: 426, startPoint y: 491, endPoint x: 401, endPoint y: 462, distance: 38.3
click at [401, 462] on li "[PERSON_NAME]: The Principal Bill - [DATE].xlsx shows a "Benefit Deleted" for […" at bounding box center [710, 442] width 651 height 79
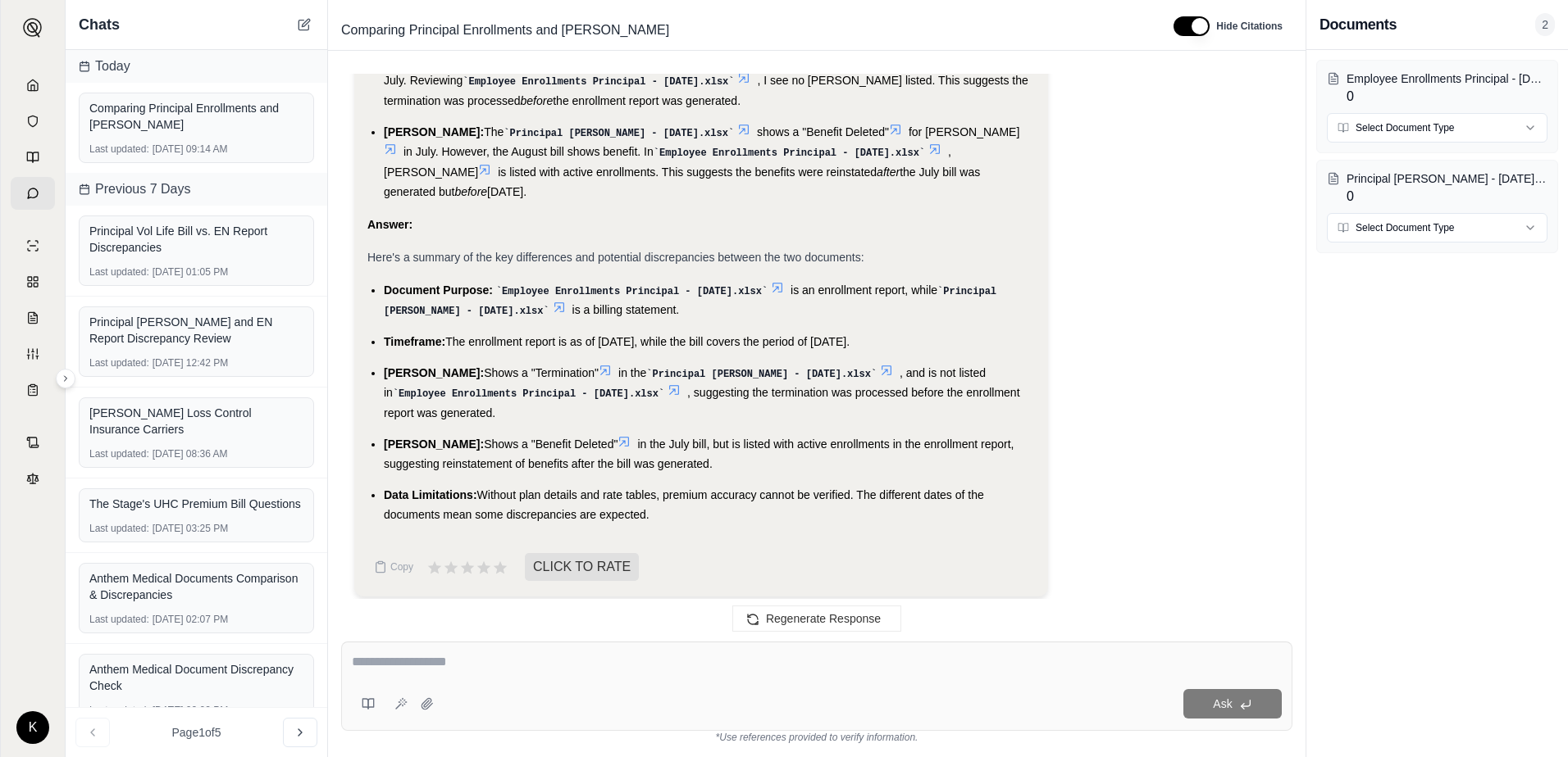
scroll to position [1693, 0]
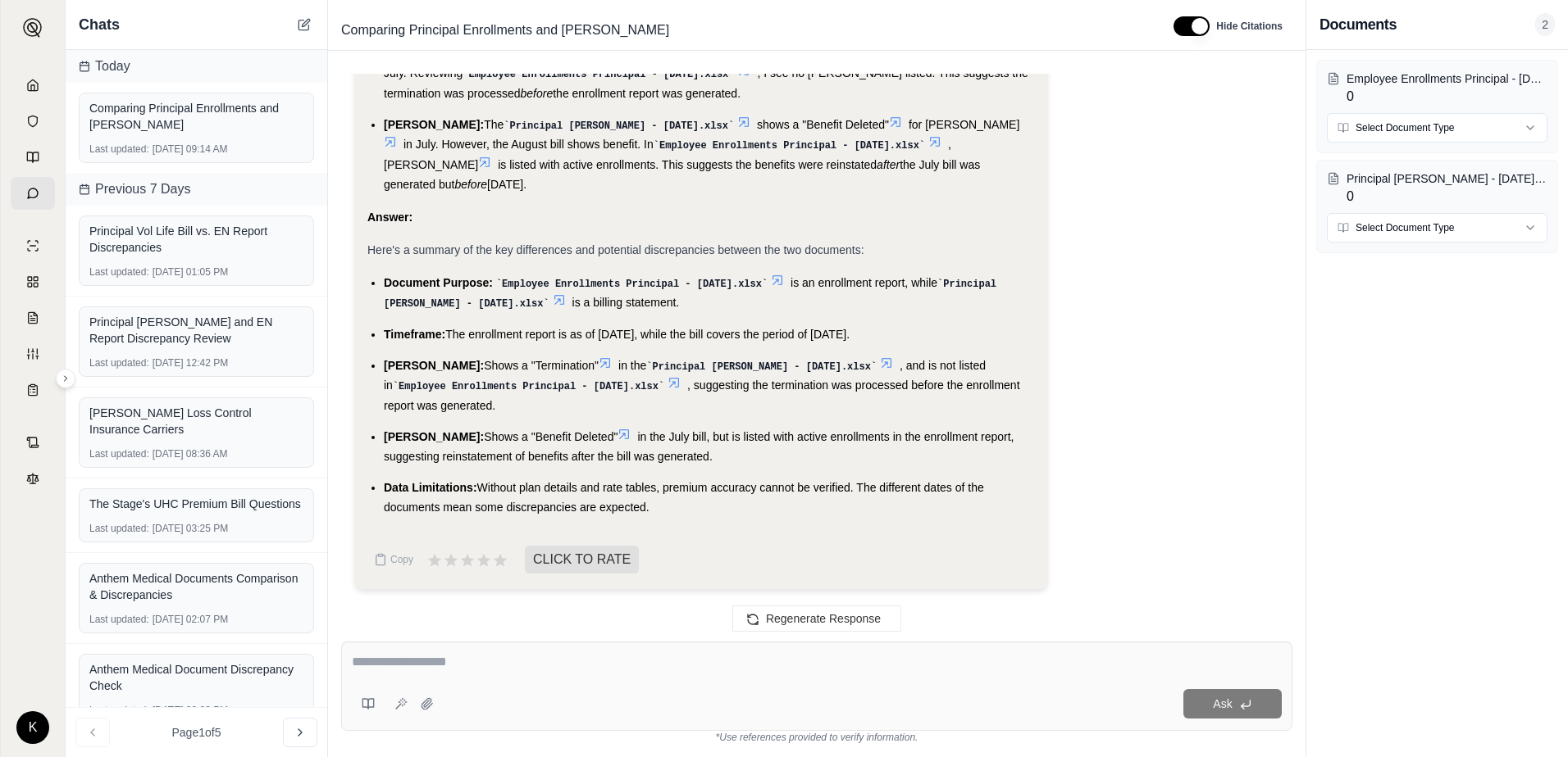
click at [642, 670] on textarea at bounding box center [817, 663] width 930 height 20
type textarea "**********"
click at [1216, 700] on span "Ask" at bounding box center [1222, 704] width 19 height 13
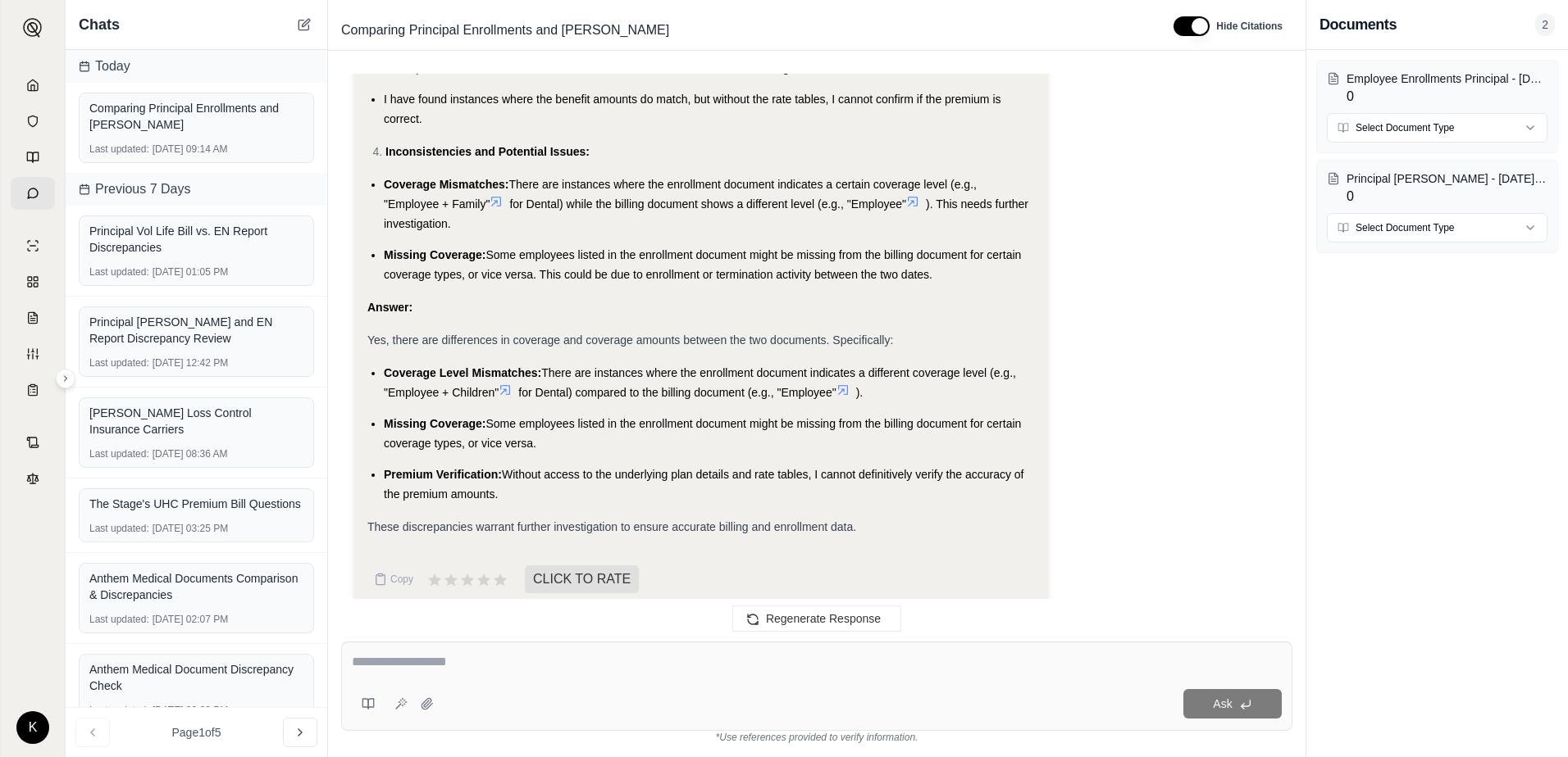
scroll to position [3507, 0]
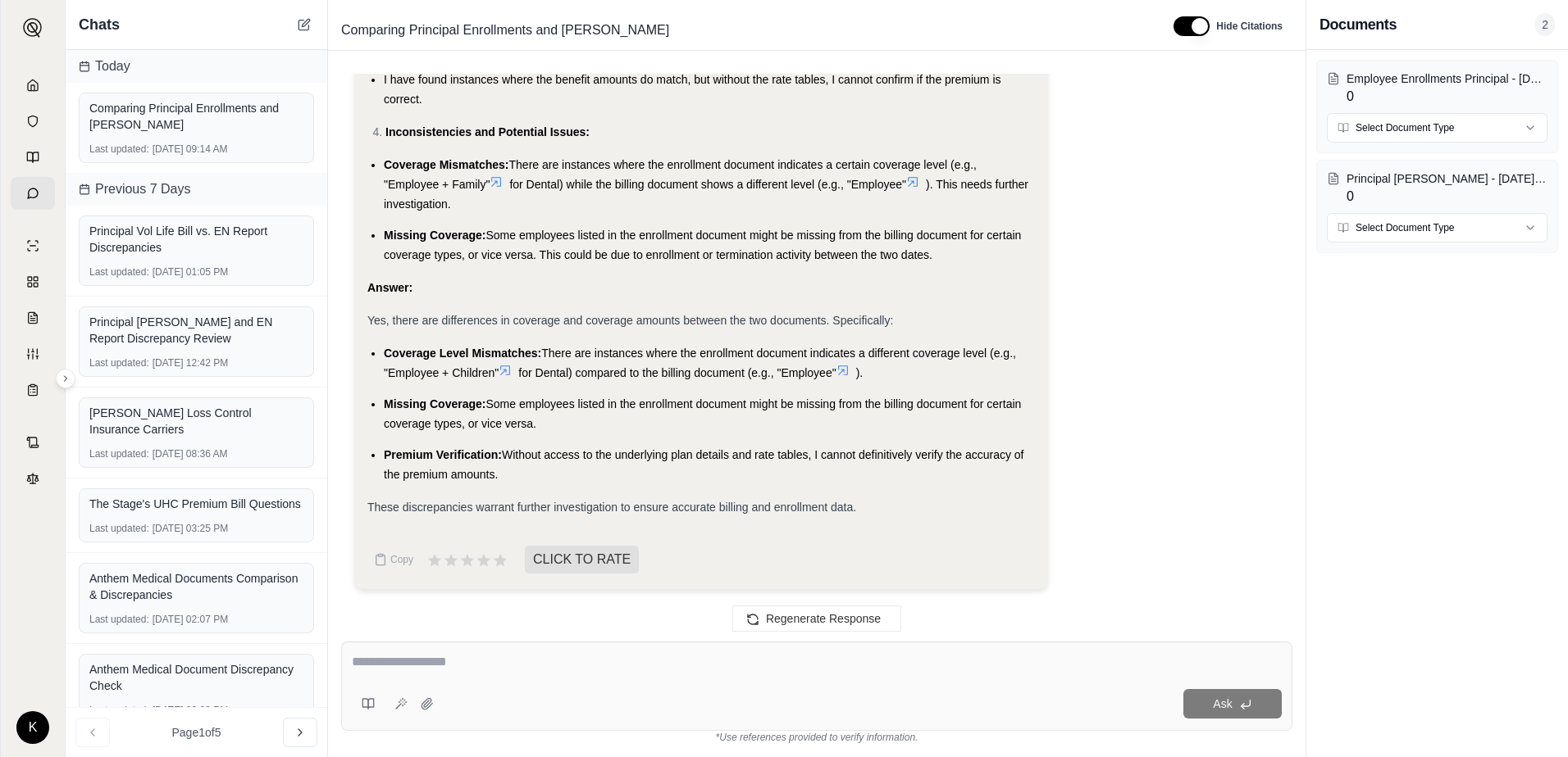
drag, startPoint x: 554, startPoint y: 704, endPoint x: 568, endPoint y: 685, distance: 23.6
click at [554, 698] on div "Ask" at bounding box center [861, 704] width 842 height 29
click at [564, 664] on textarea at bounding box center [817, 663] width 930 height 20
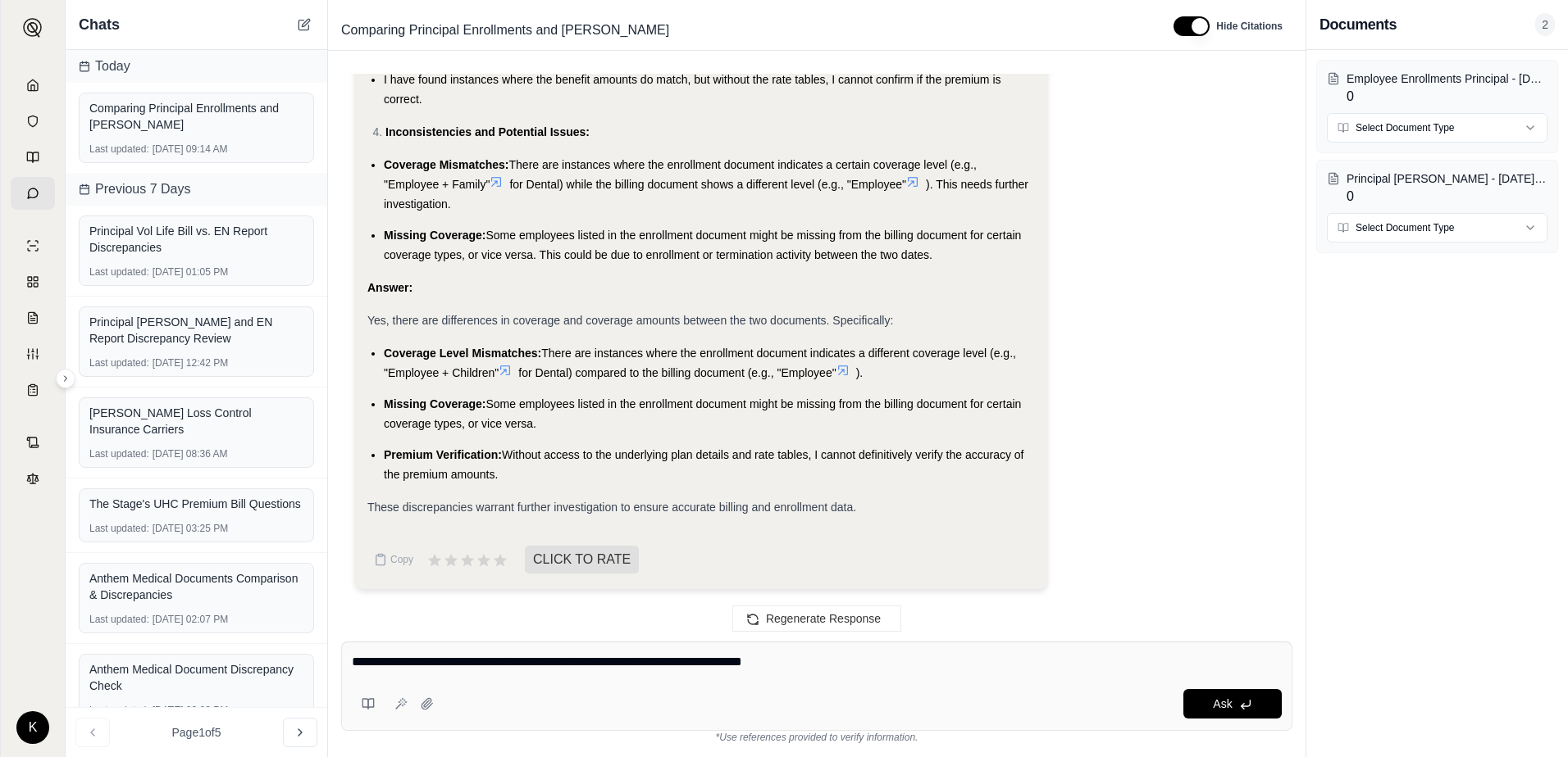
click at [569, 659] on textarea "**********" at bounding box center [817, 663] width 930 height 20
type textarea "**********"
click at [1257, 708] on button "Ask" at bounding box center [1232, 704] width 99 height 29
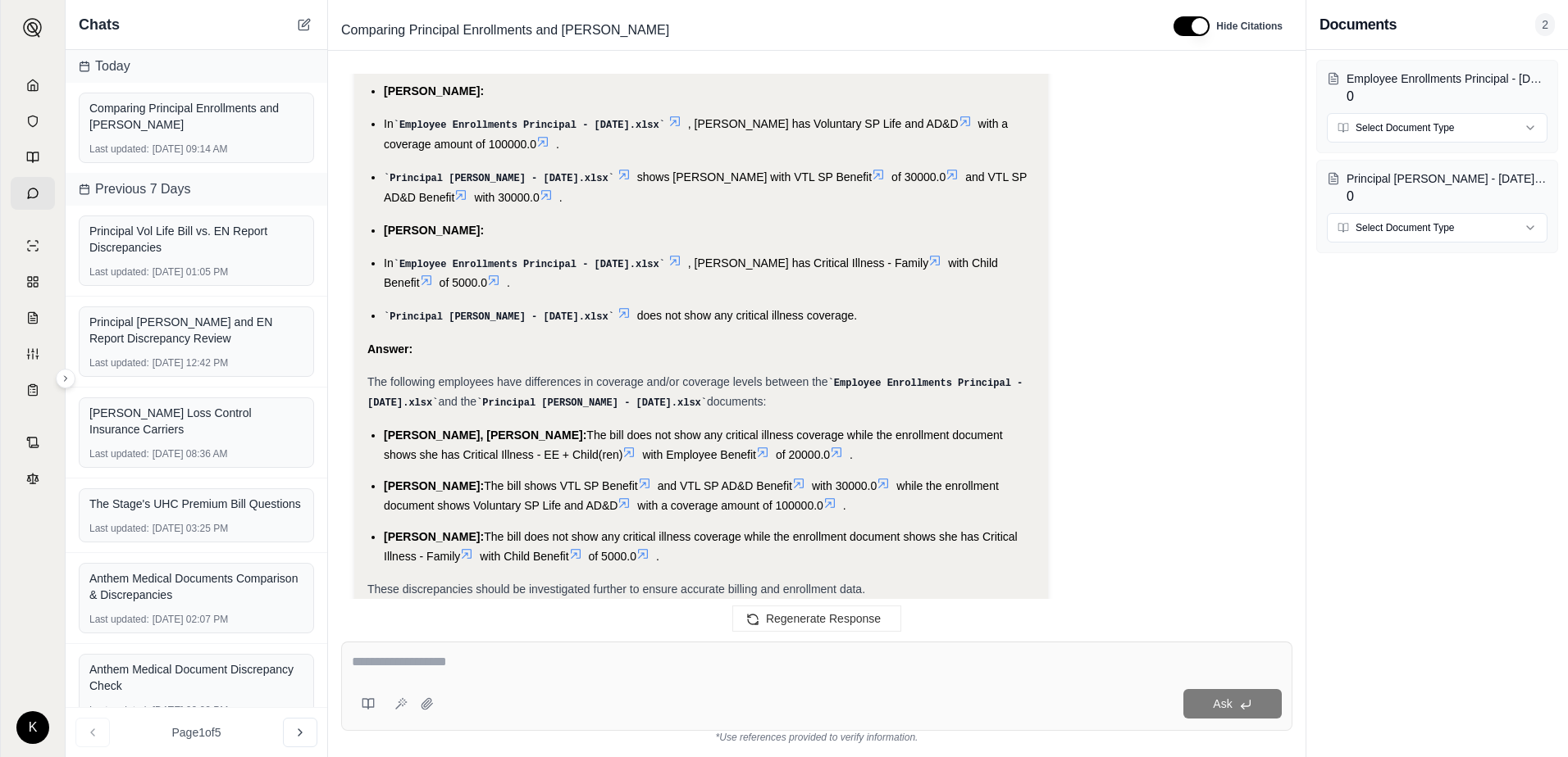
scroll to position [5202, 0]
